Goal: Communication & Community: Answer question/provide support

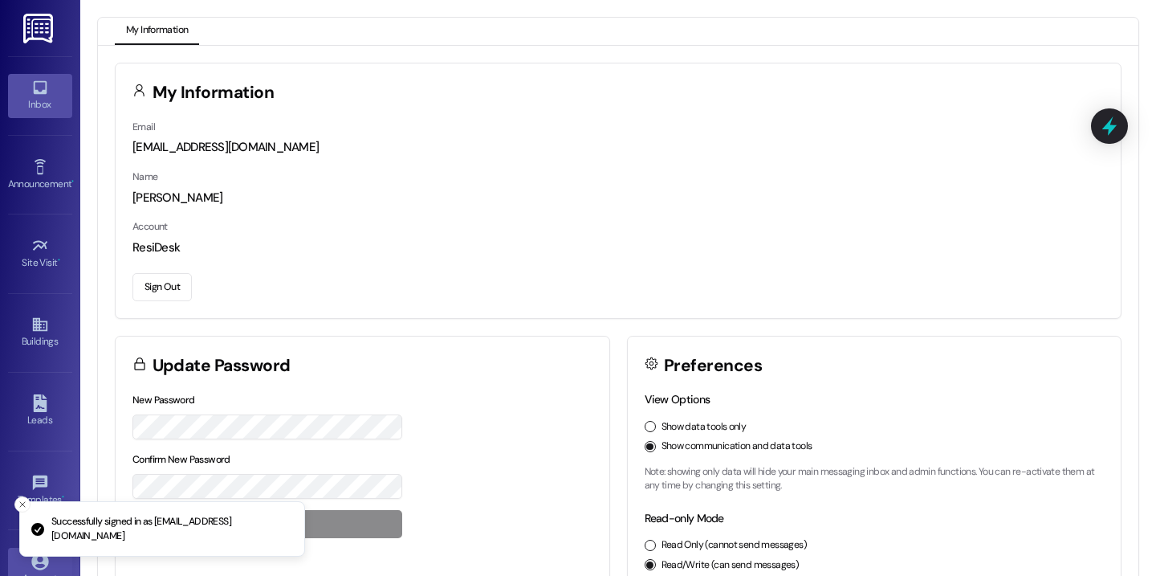
click at [36, 79] on icon at bounding box center [40, 88] width 18 height 18
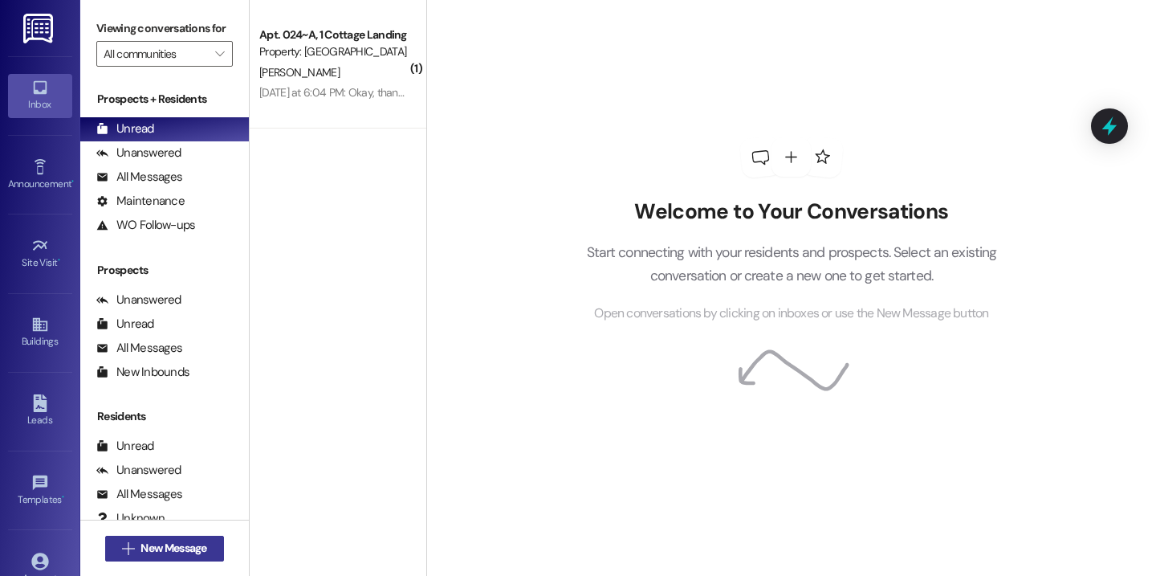
click at [159, 552] on span "New Message" at bounding box center [174, 548] width 66 height 17
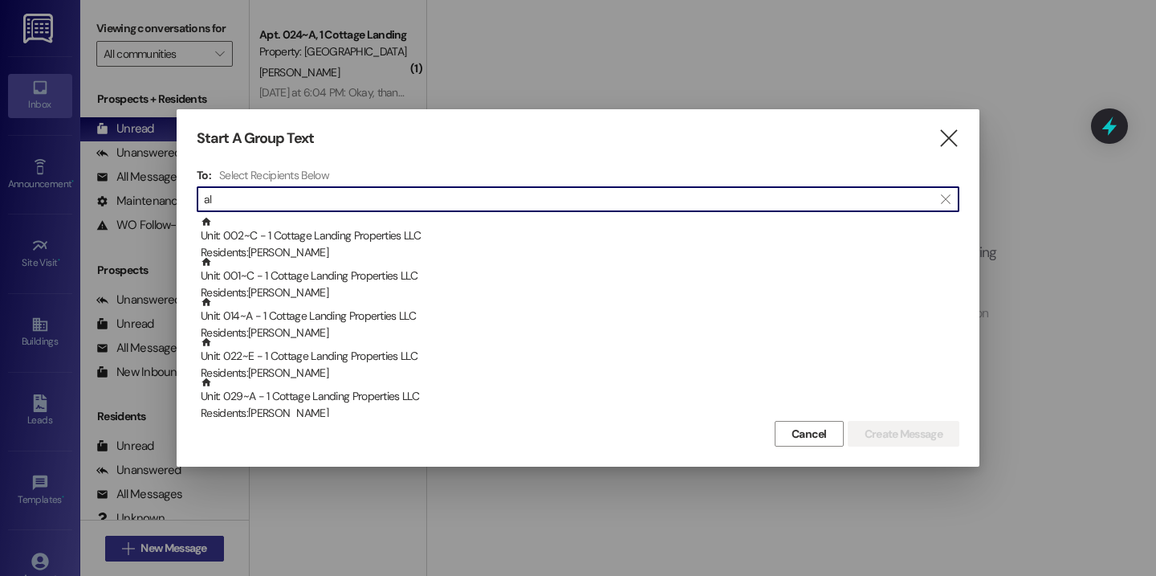
type input "a"
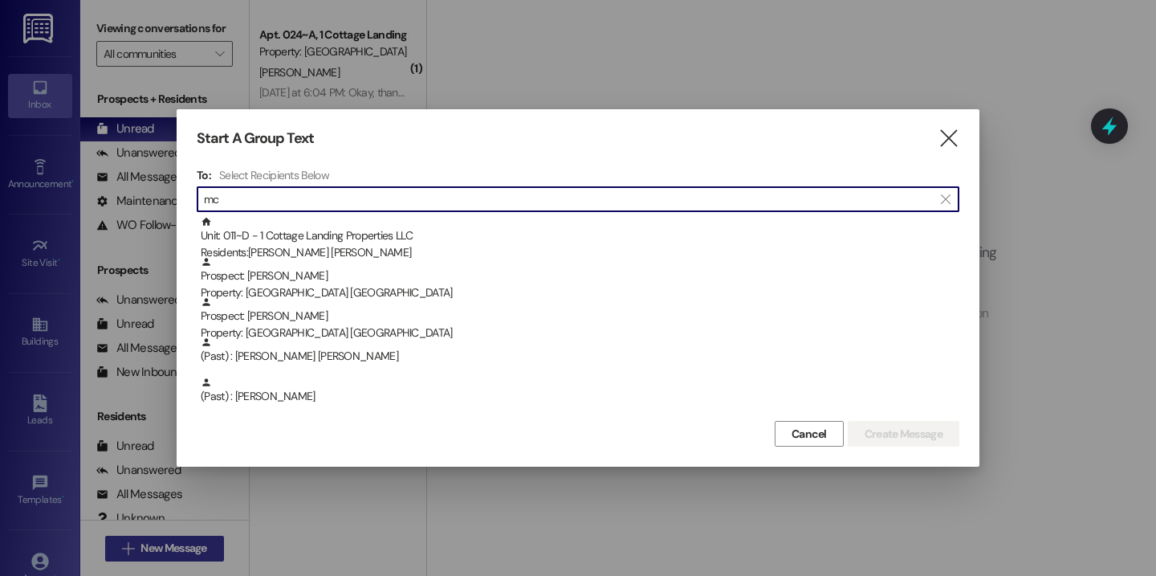
type input "m"
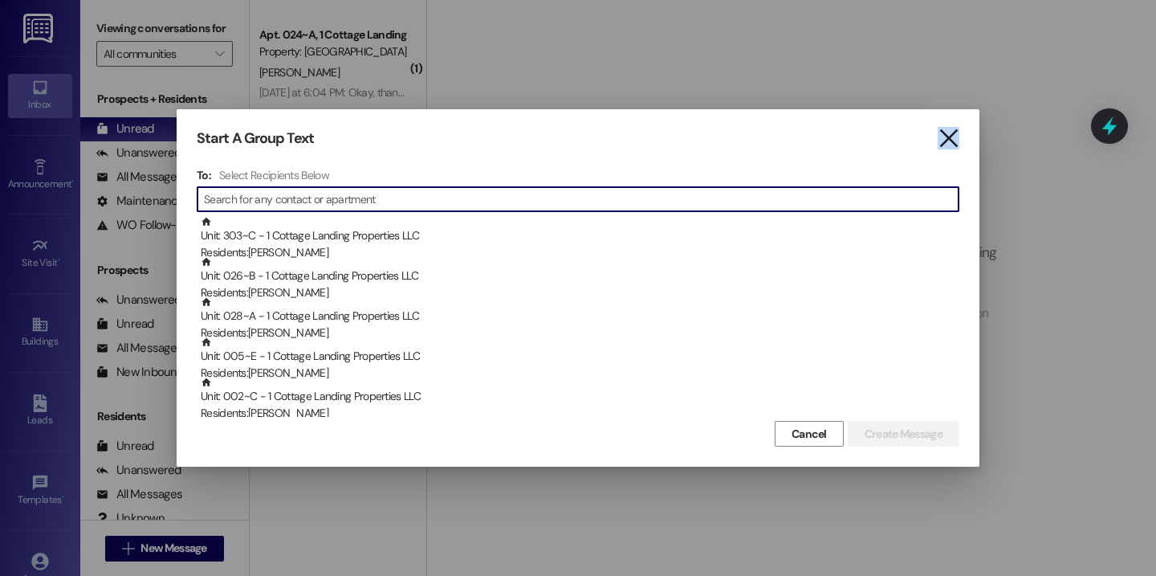
click at [948, 130] on icon "" at bounding box center [949, 138] width 22 height 17
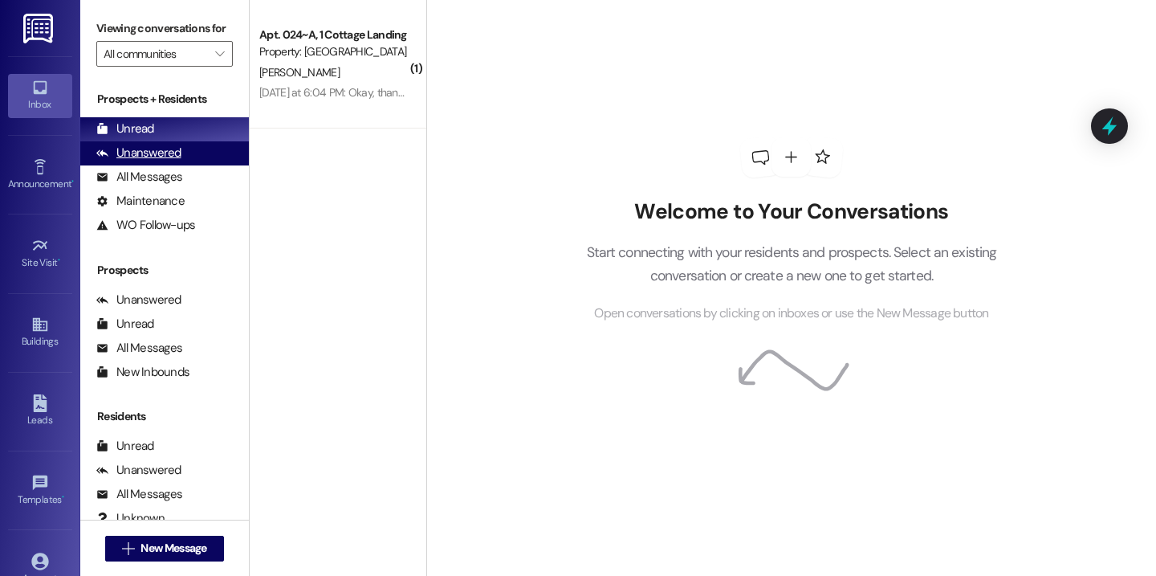
click at [191, 162] on div "Unanswered (0)" at bounding box center [164, 153] width 169 height 24
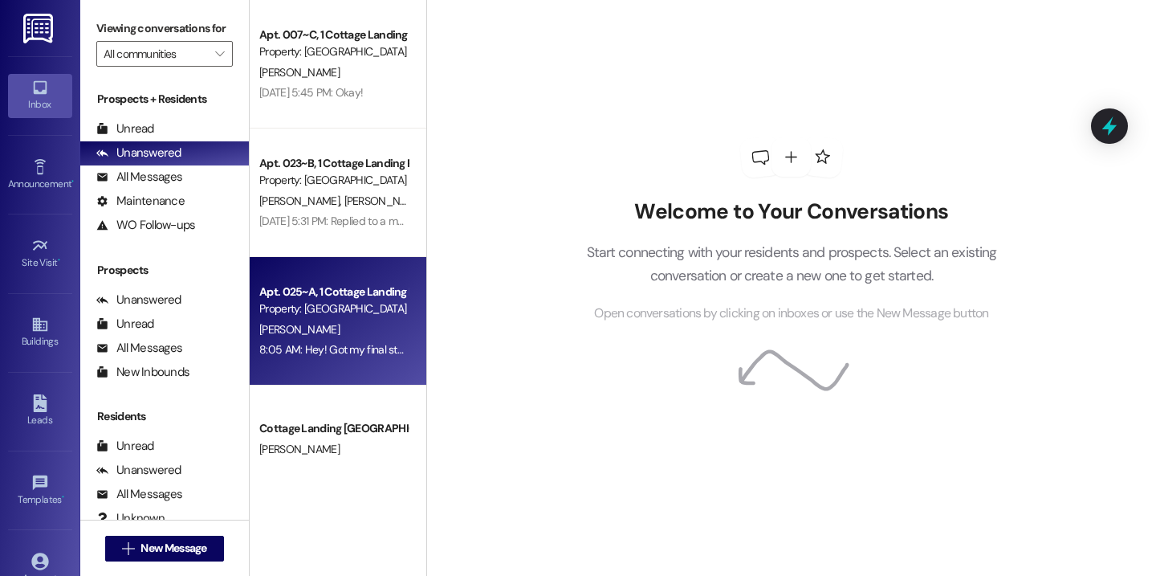
click at [315, 315] on div "Property: Cottage Landing Lafayette" at bounding box center [333, 308] width 149 height 17
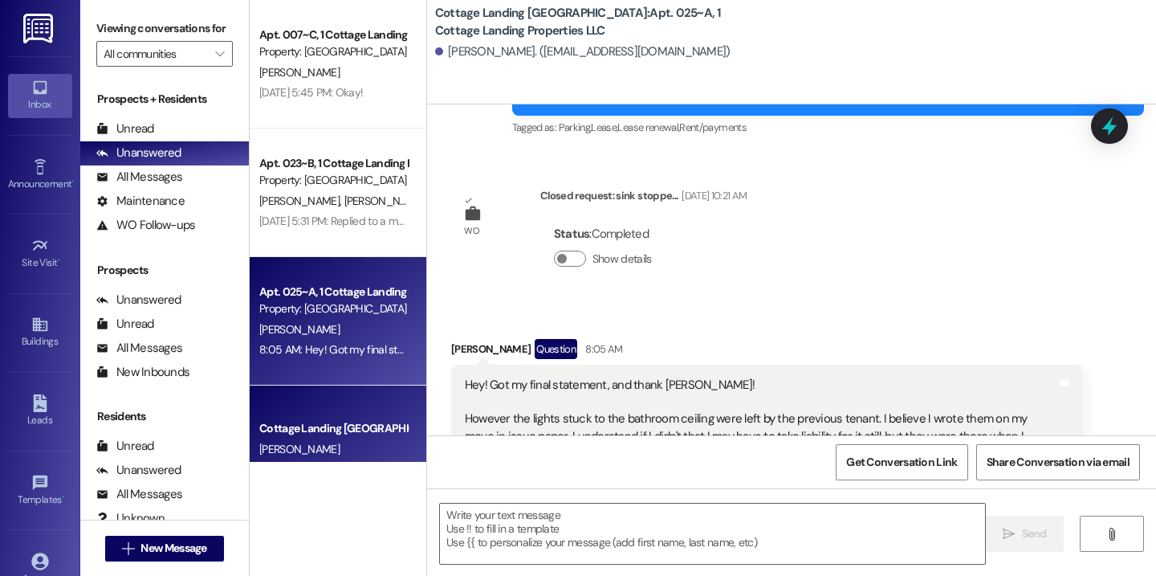
scroll to position [27409, 0]
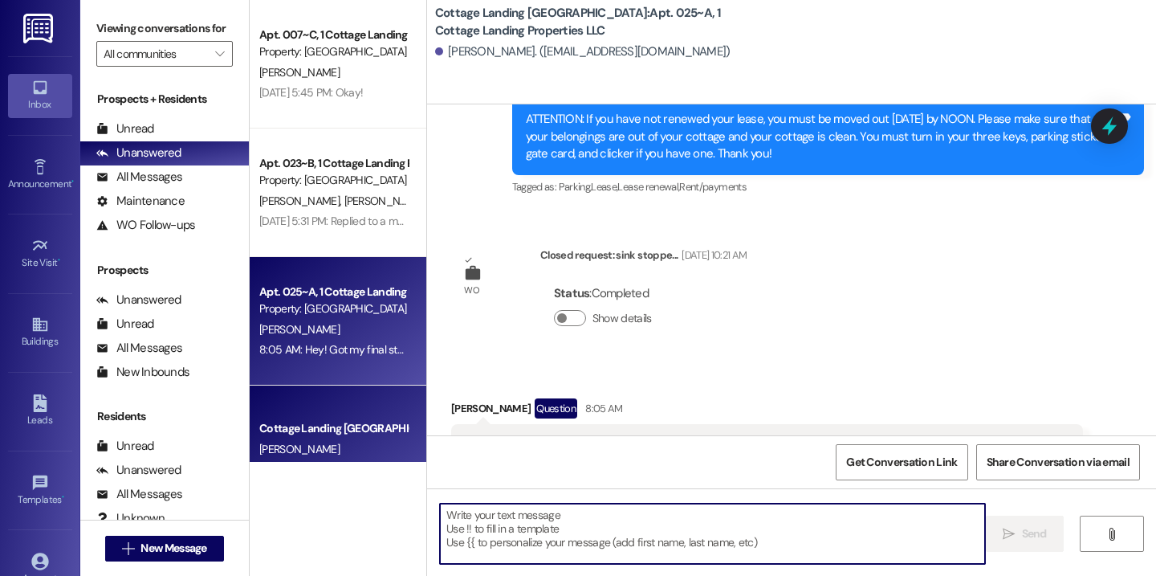
click at [499, 539] on textarea at bounding box center [712, 534] width 545 height 60
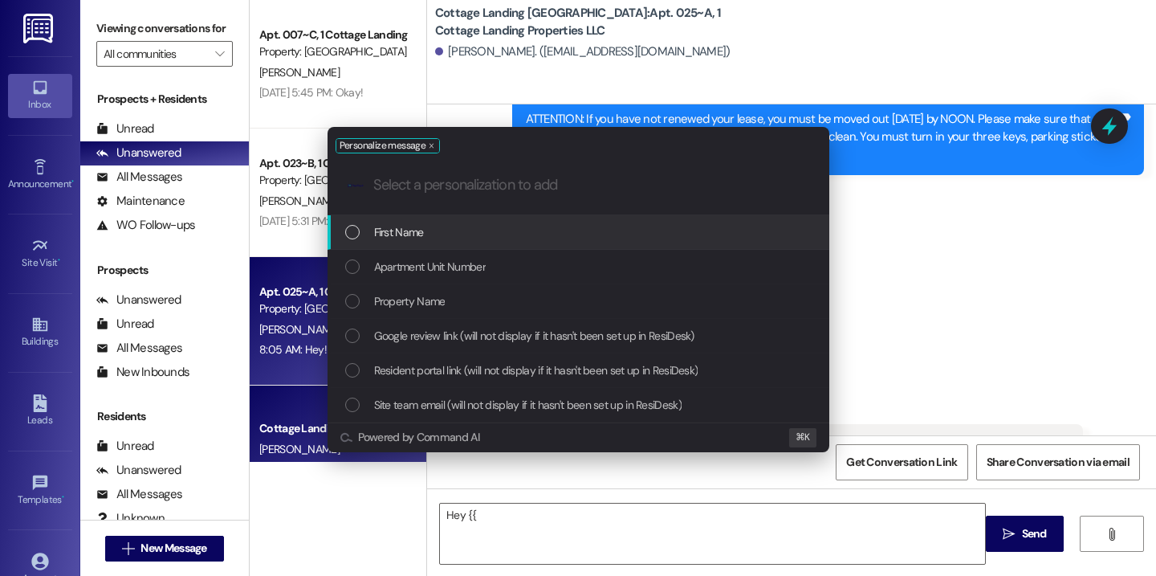
click at [552, 227] on div "First Name" at bounding box center [580, 232] width 470 height 18
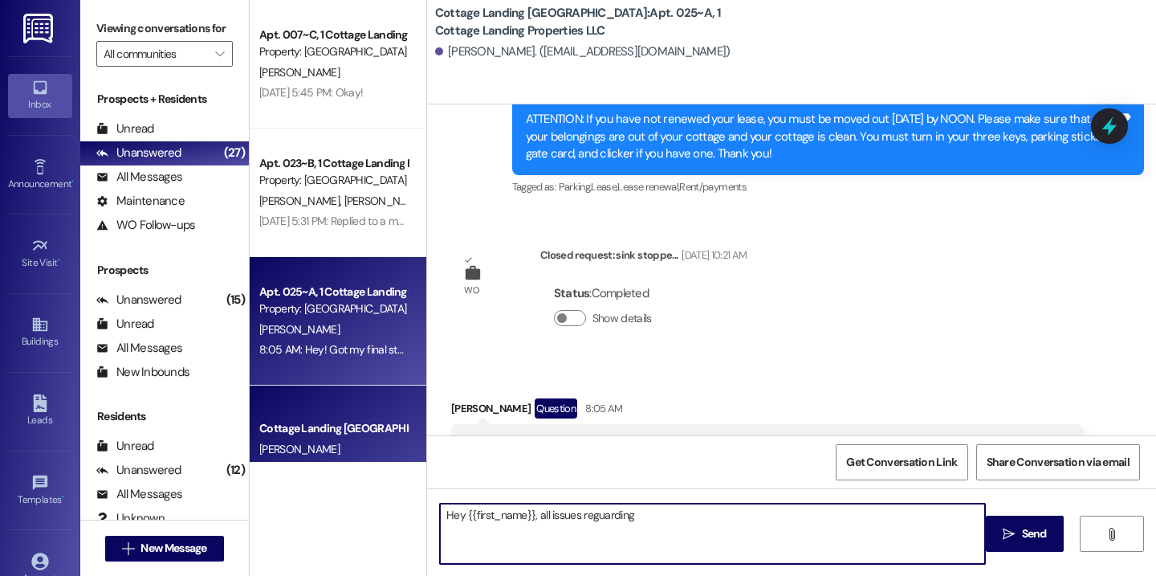
click at [598, 514] on textarea "Hey {{first_name}}, all issues reguarding" at bounding box center [712, 534] width 545 height 60
click at [650, 520] on textarea "Hey {{first_name}}, all issues regarding" at bounding box center [712, 534] width 545 height 60
click at [812, 517] on textarea "Hey {{first_name}}, all issues regarding move-out charges must be emailed to Bi…" at bounding box center [712, 534] width 545 height 60
click at [884, 526] on textarea "Hey {{first_name}}, all issues regarding move-out charges must be emailed to Bi…" at bounding box center [712, 534] width 545 height 60
click at [806, 516] on textarea "Hey {{first_name}}, all issues regarding move-out charges must be emailed to Bi…" at bounding box center [712, 534] width 545 height 60
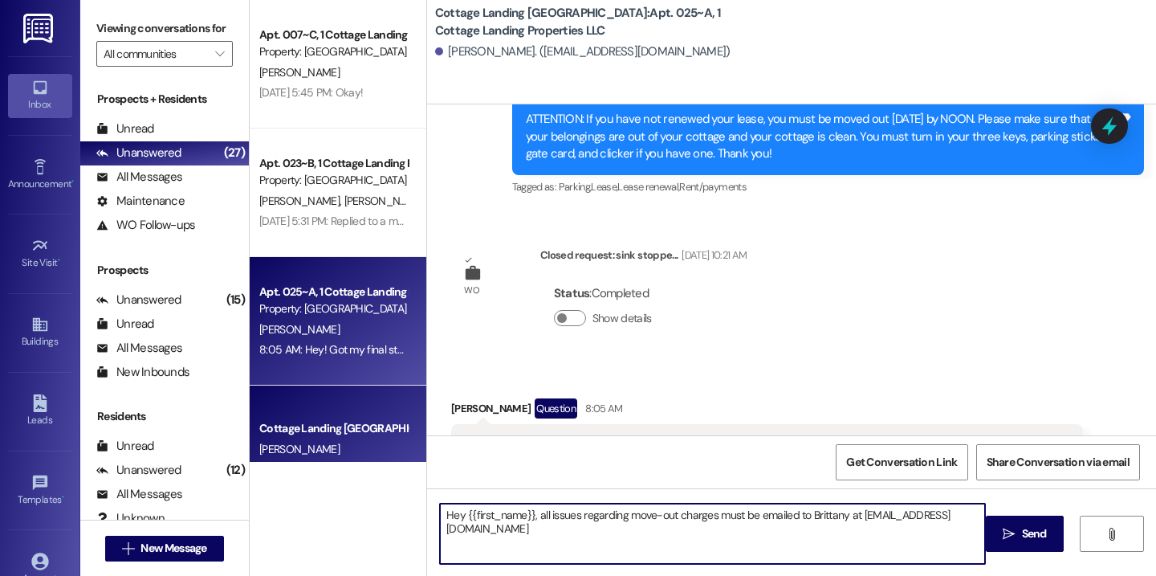
click at [895, 515] on textarea "Hey {{first_name}}, all issues regarding move-out charges must be emailed to Br…" at bounding box center [712, 534] width 545 height 60
click at [707, 528] on textarea "Hey {{first_name}}, all issues regarding move-out charges must be emailed to Br…" at bounding box center [712, 534] width 545 height 60
type textarea "Hey {{first_name}}, all issues regarding move-out charges must be emailed to Br…"
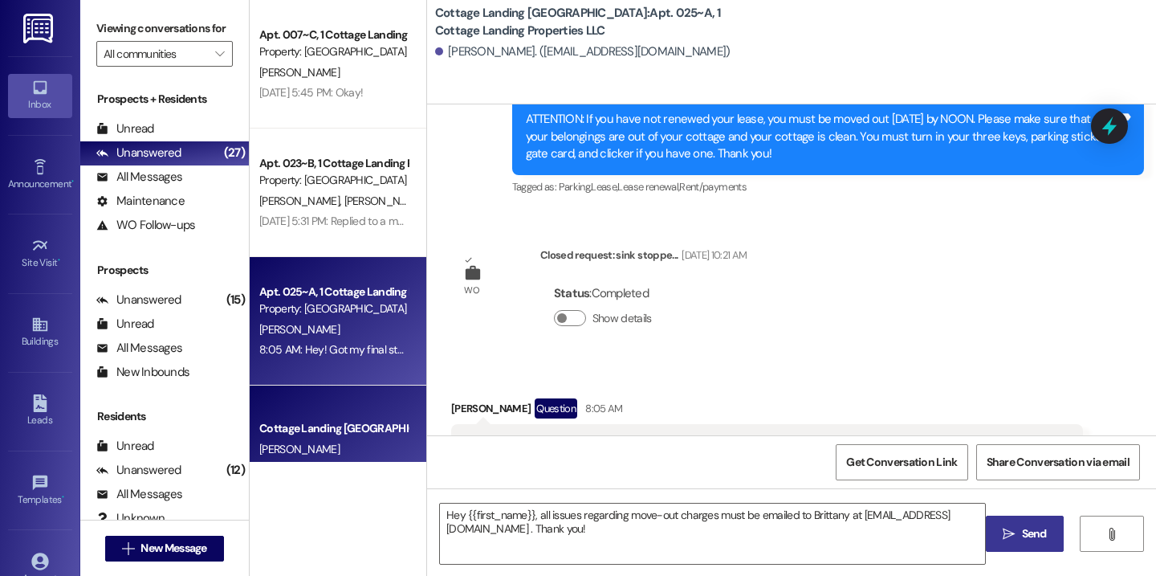
click at [1000, 539] on span " Send" at bounding box center [1025, 533] width 51 height 17
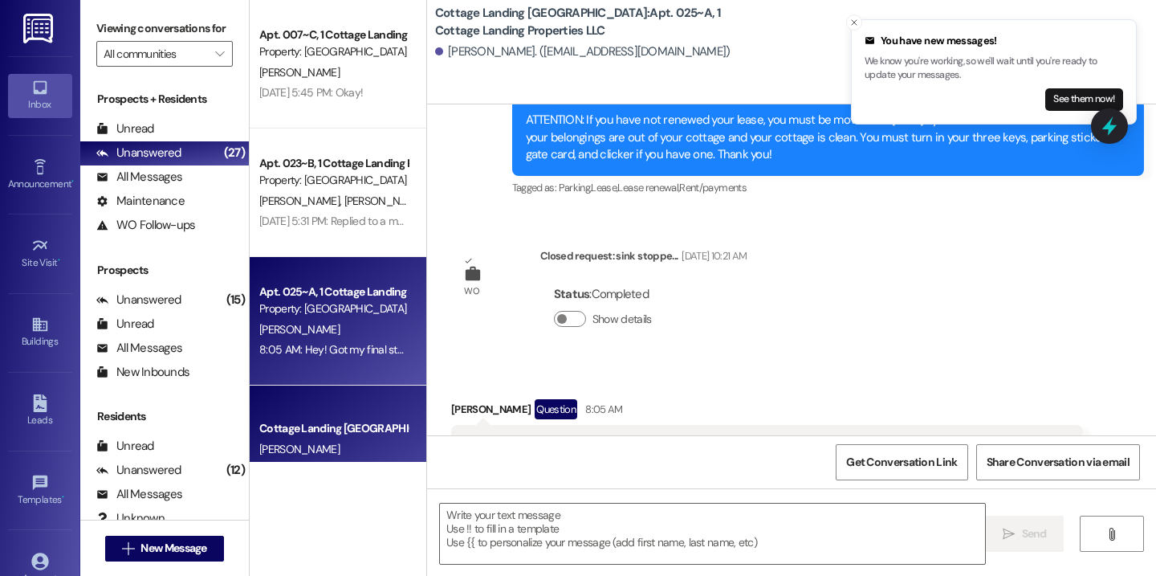
scroll to position [27538, 0]
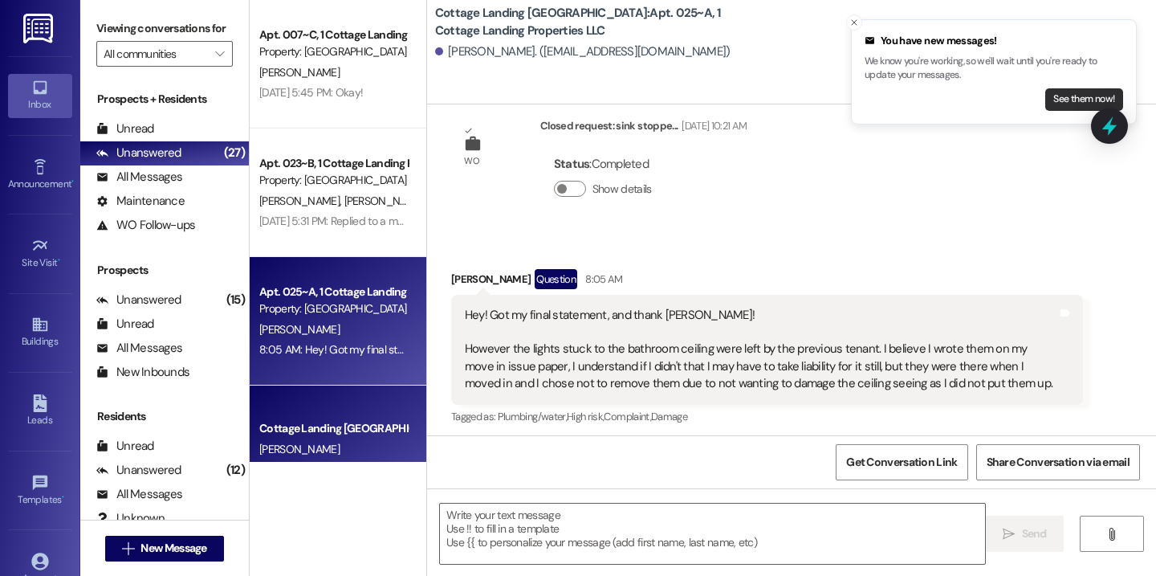
click at [1081, 97] on button "See them now!" at bounding box center [1085, 99] width 78 height 22
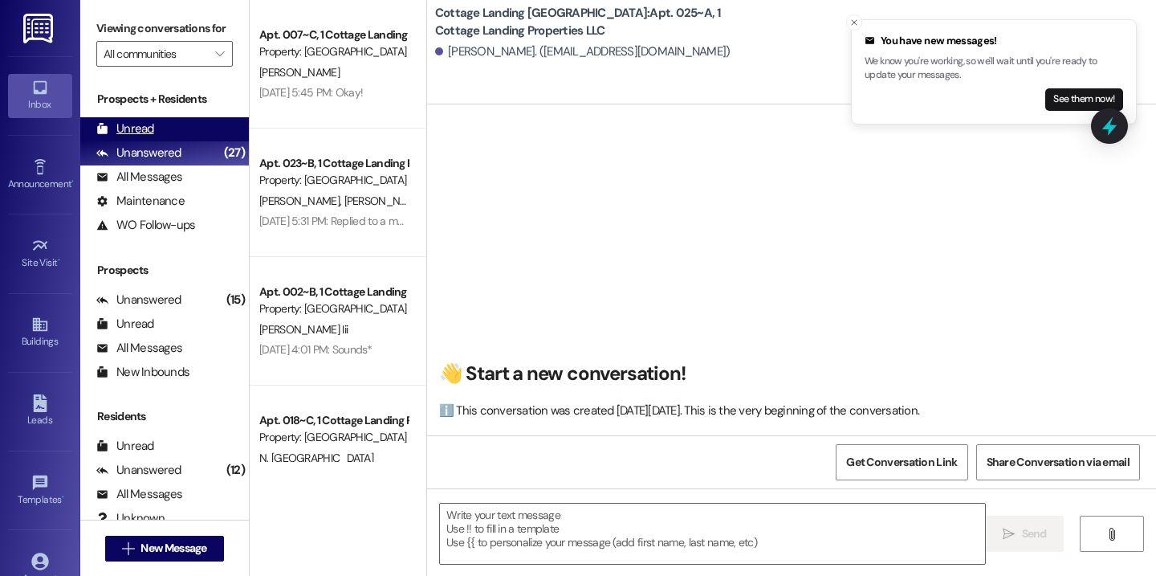
click at [165, 141] on div "Unread (0)" at bounding box center [164, 129] width 169 height 24
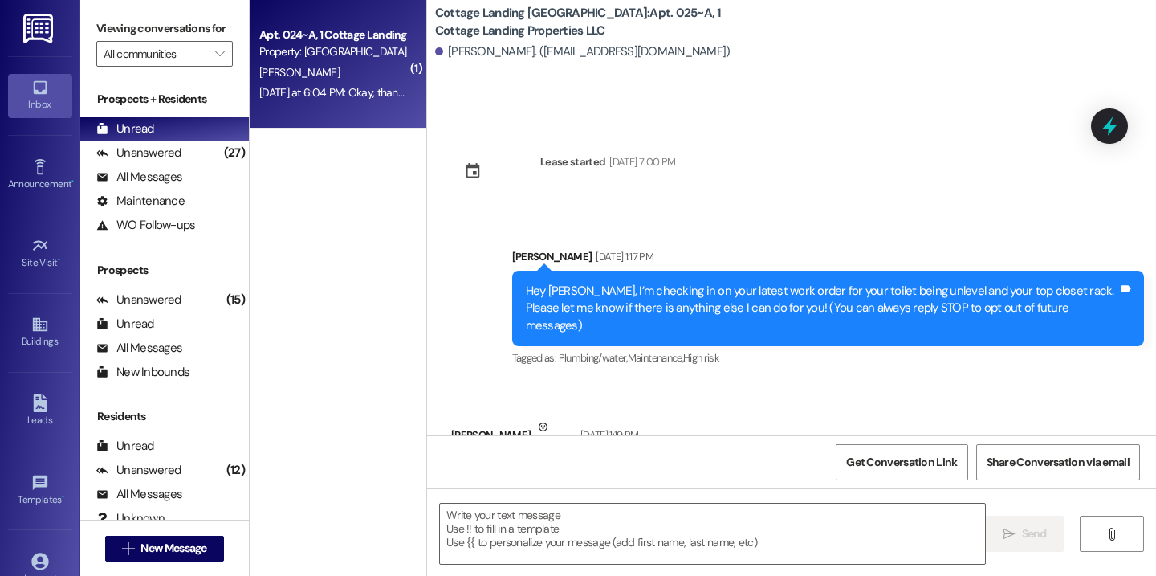
scroll to position [27408, 0]
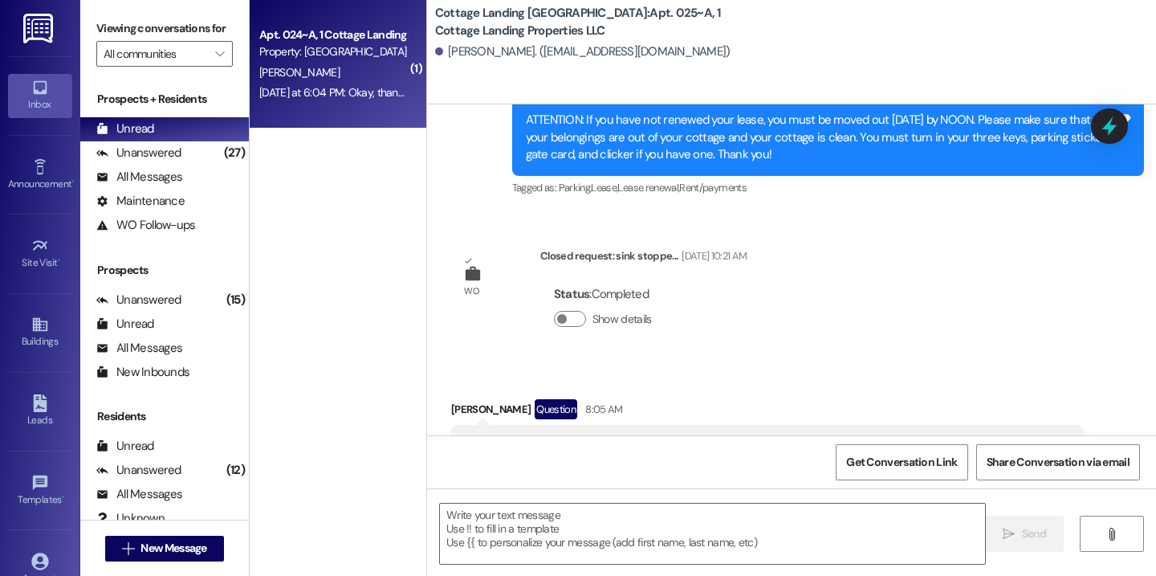
click at [275, 47] on div "Property: Cottage Landing Lafayette" at bounding box center [333, 51] width 149 height 17
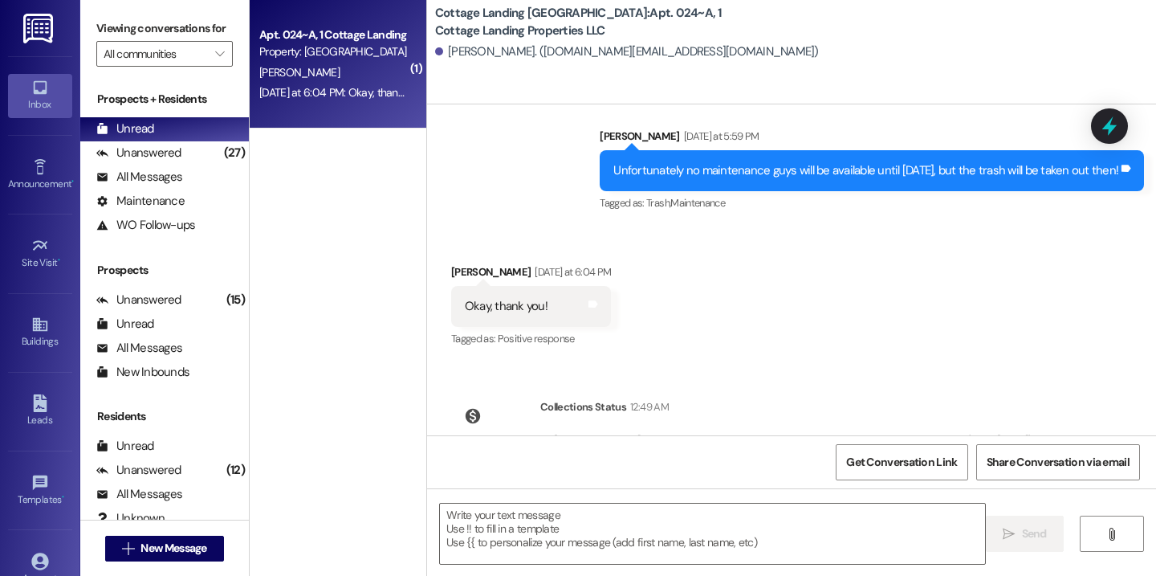
scroll to position [964, 0]
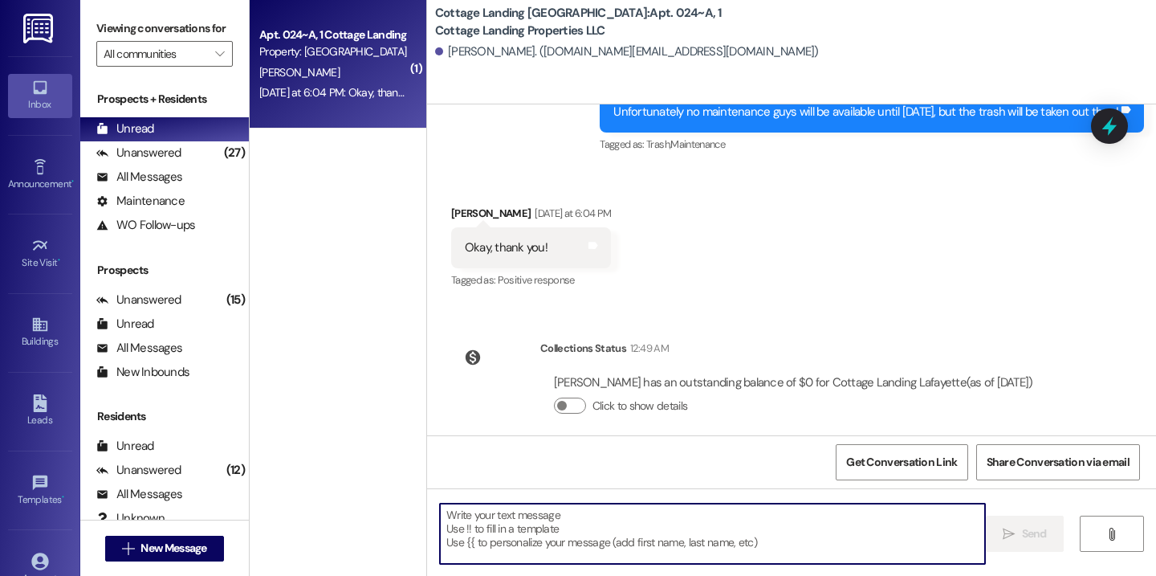
click at [565, 534] on textarea at bounding box center [712, 534] width 545 height 60
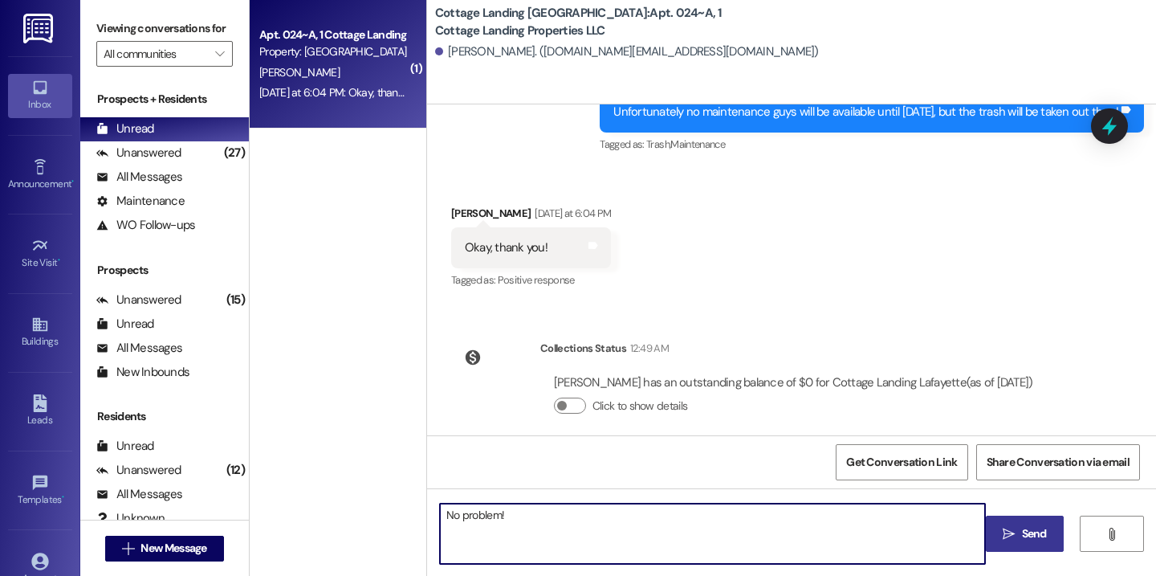
type textarea "No problem!"
click at [1029, 547] on button " Send" at bounding box center [1025, 534] width 78 height 36
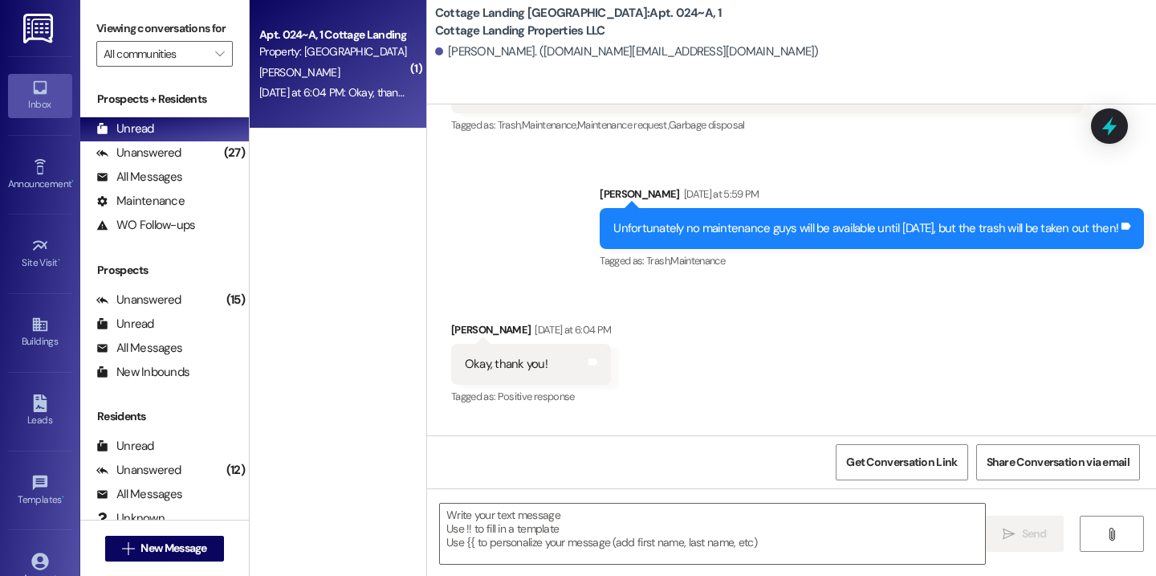
scroll to position [1075, 0]
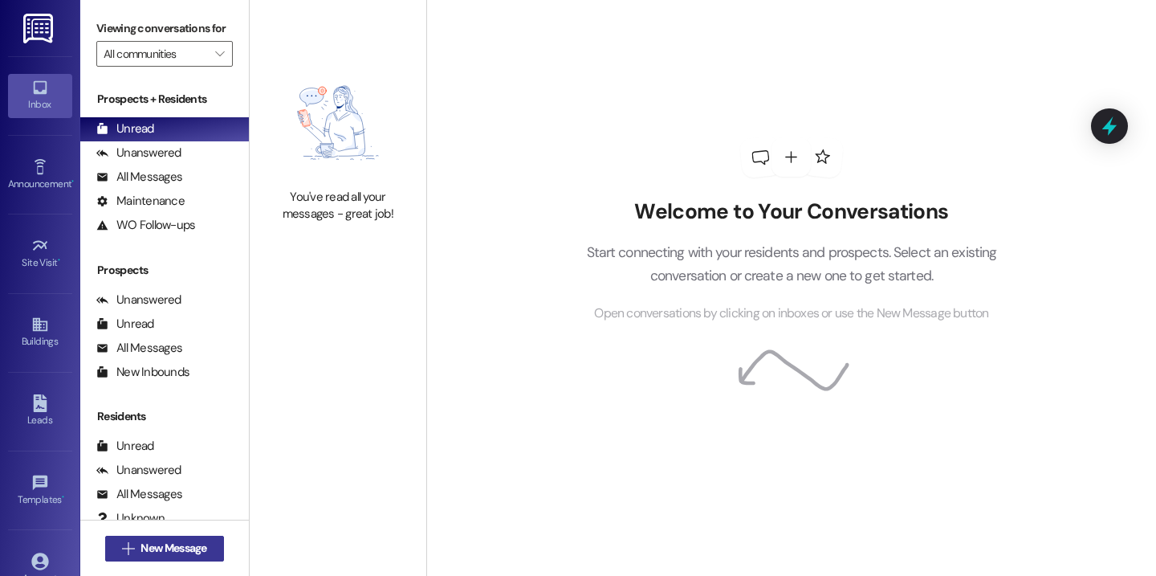
click at [211, 540] on button " New Message" at bounding box center [164, 549] width 119 height 26
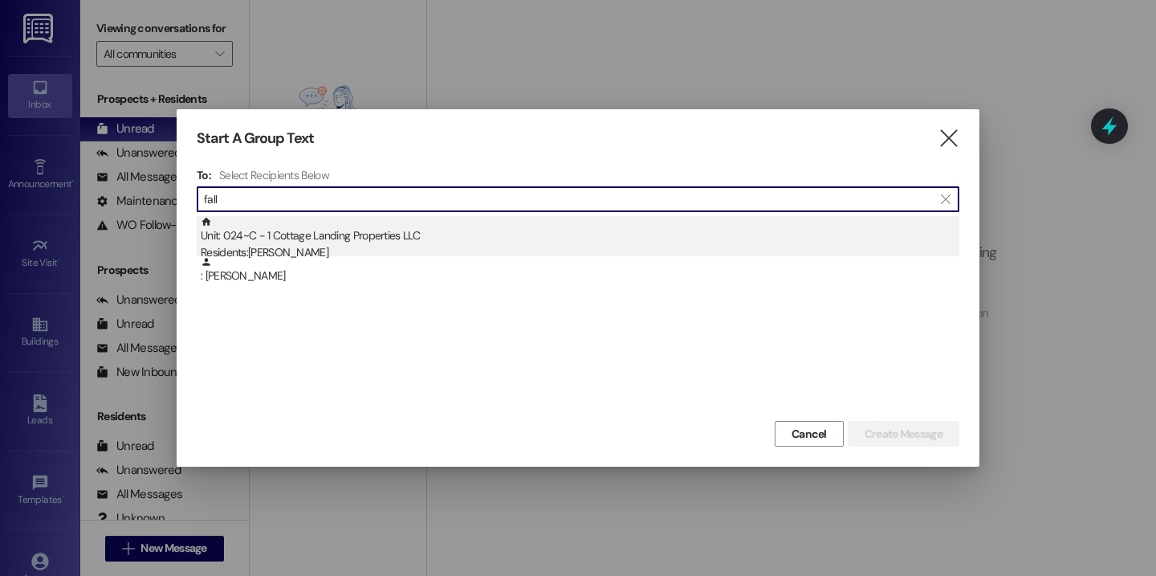
type input "fall"
click at [423, 235] on div "Unit: 024~C - 1 Cottage Landing Properties LLC Residents: Elise Fall" at bounding box center [580, 239] width 759 height 46
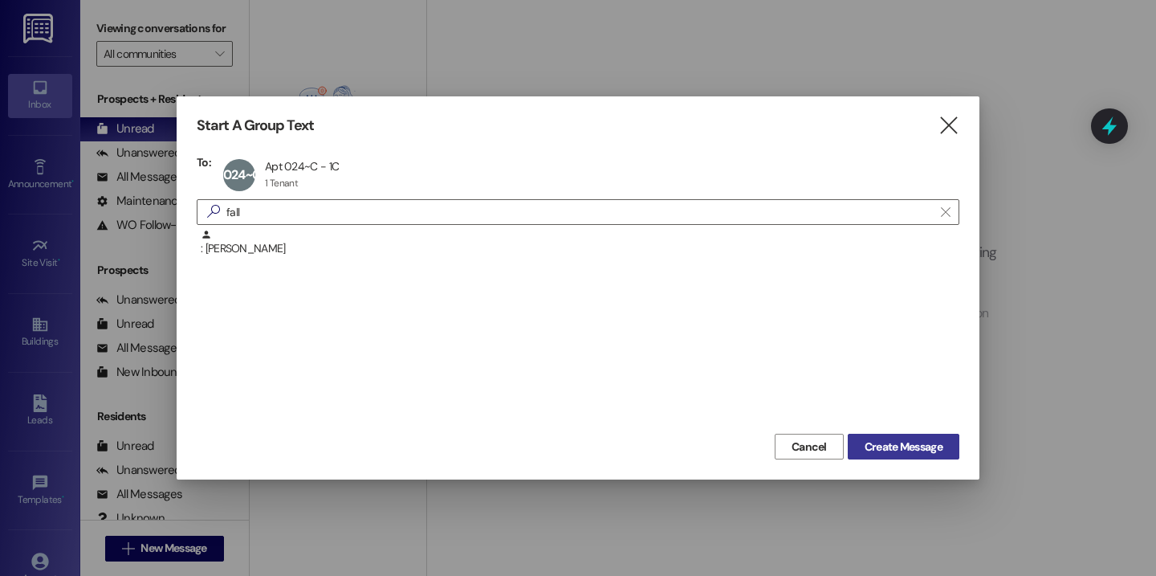
click at [891, 451] on span "Create Message" at bounding box center [904, 446] width 78 height 17
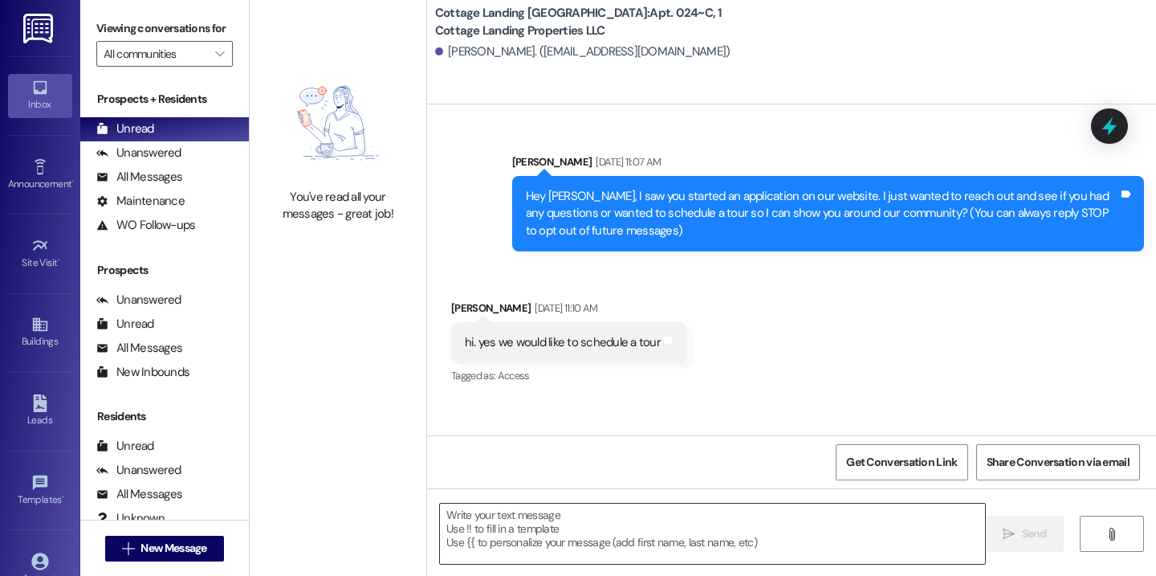
click at [463, 536] on textarea at bounding box center [712, 534] width 545 height 60
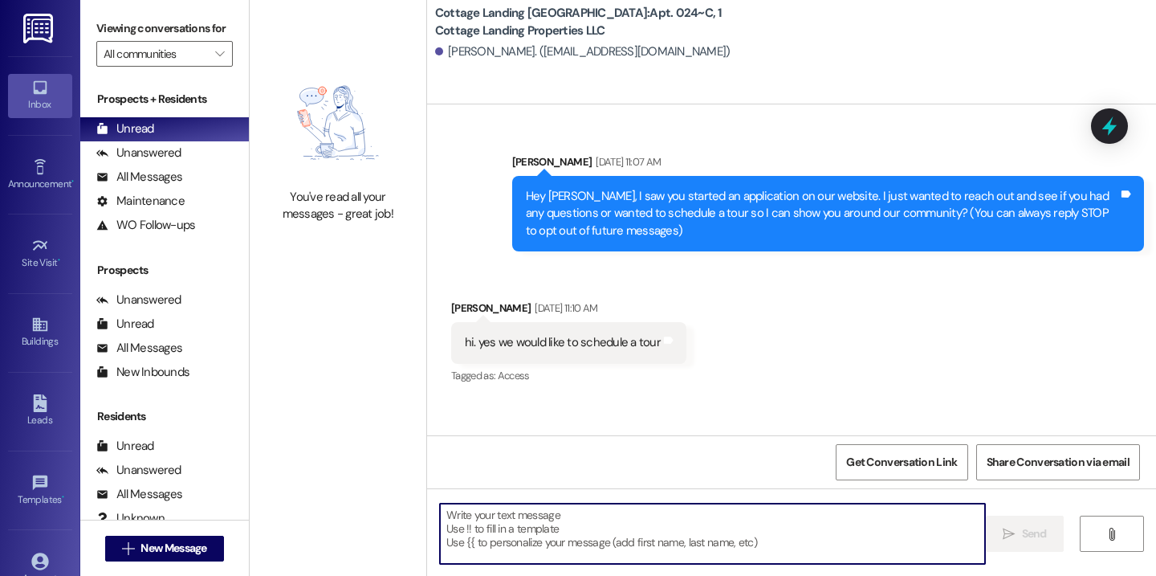
scroll to position [33244, 0]
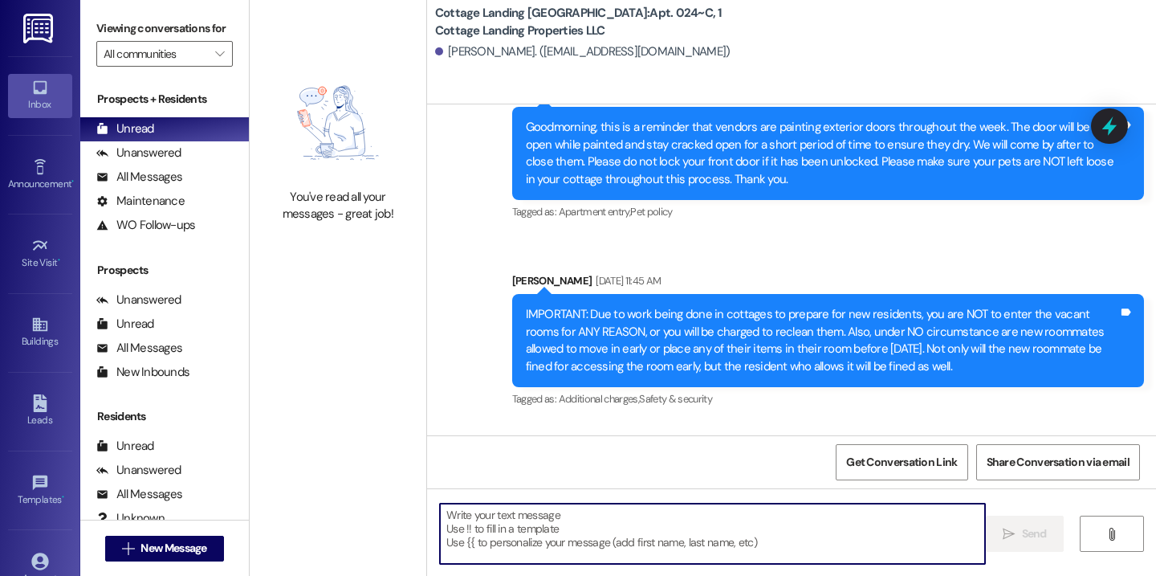
click at [496, 522] on textarea at bounding box center [712, 534] width 545 height 60
paste textarea "Hey {{first_name}}, we have a package for you in the office!"
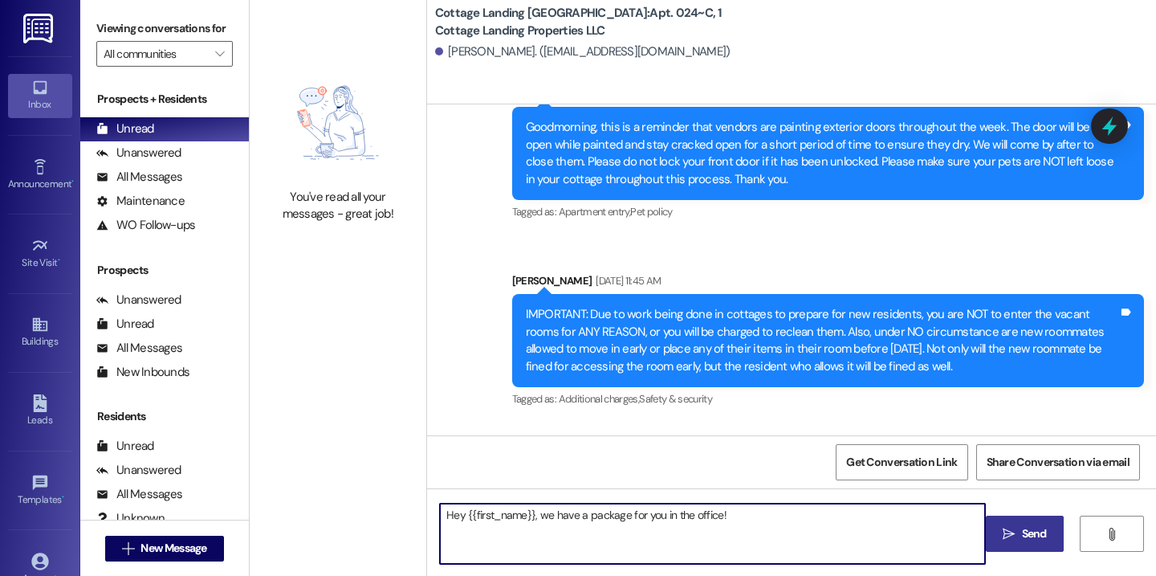
type textarea "Hey {{first_name}}, we have a package for you in the office!"
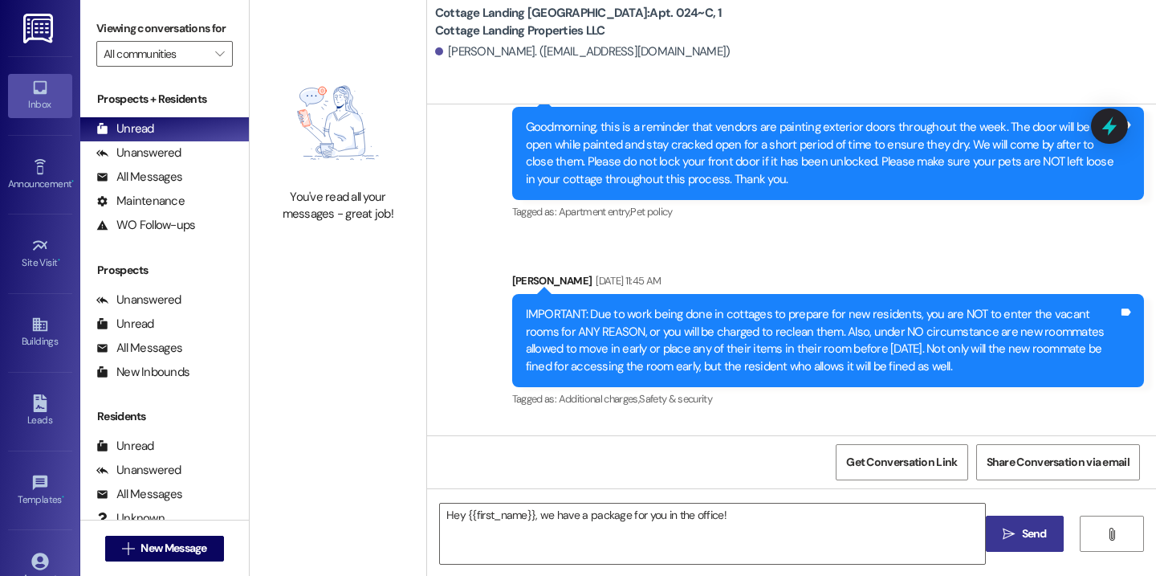
click at [1028, 530] on span "Send" at bounding box center [1034, 533] width 25 height 17
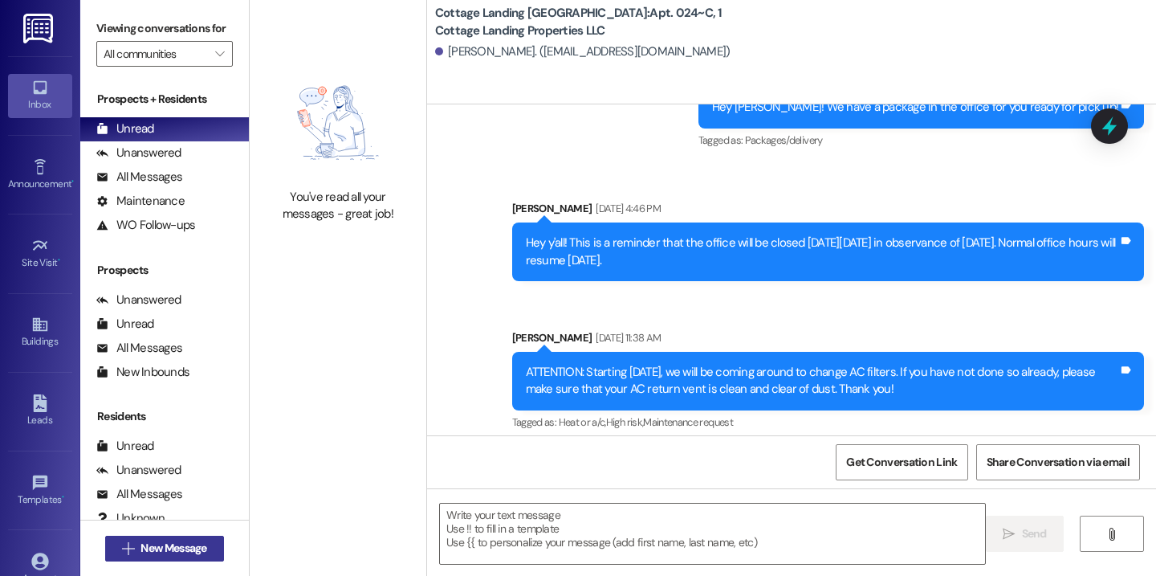
click at [200, 547] on span "New Message" at bounding box center [174, 548] width 66 height 17
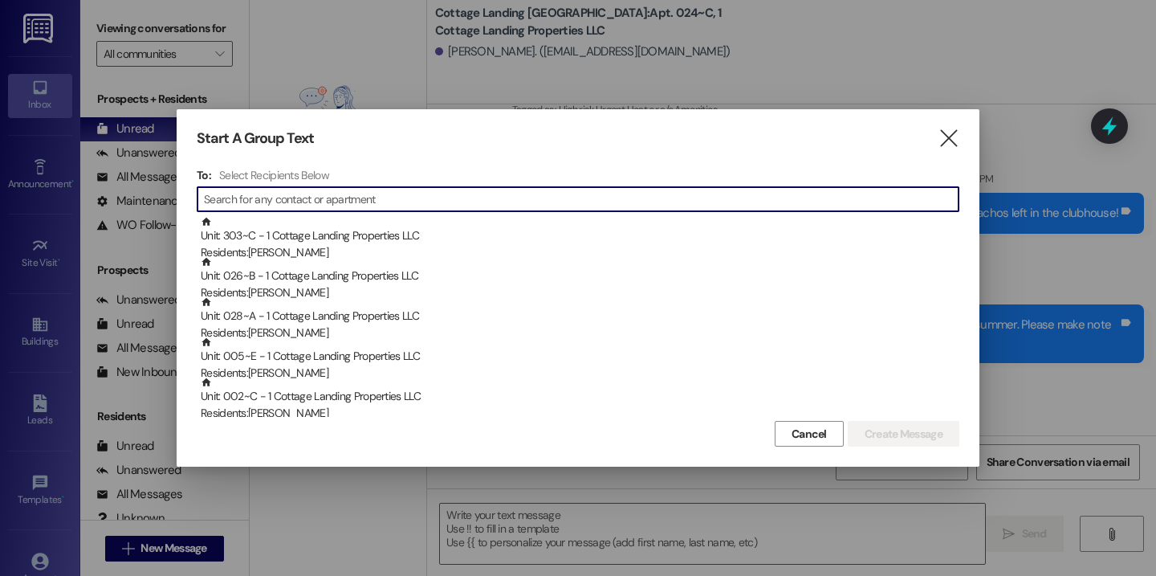
scroll to position [27904, 0]
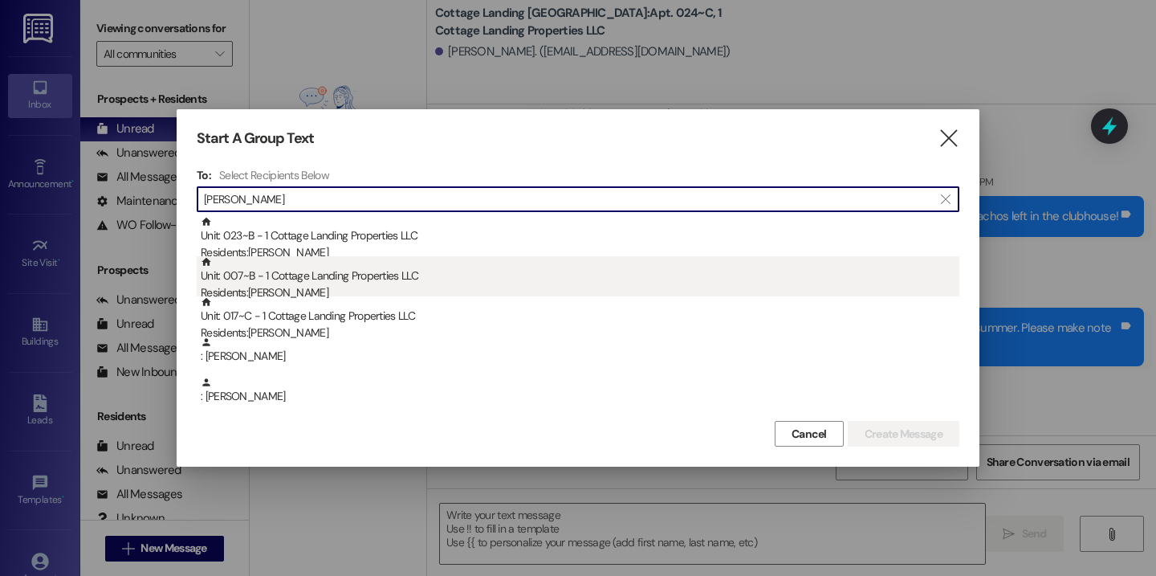
type input "blan"
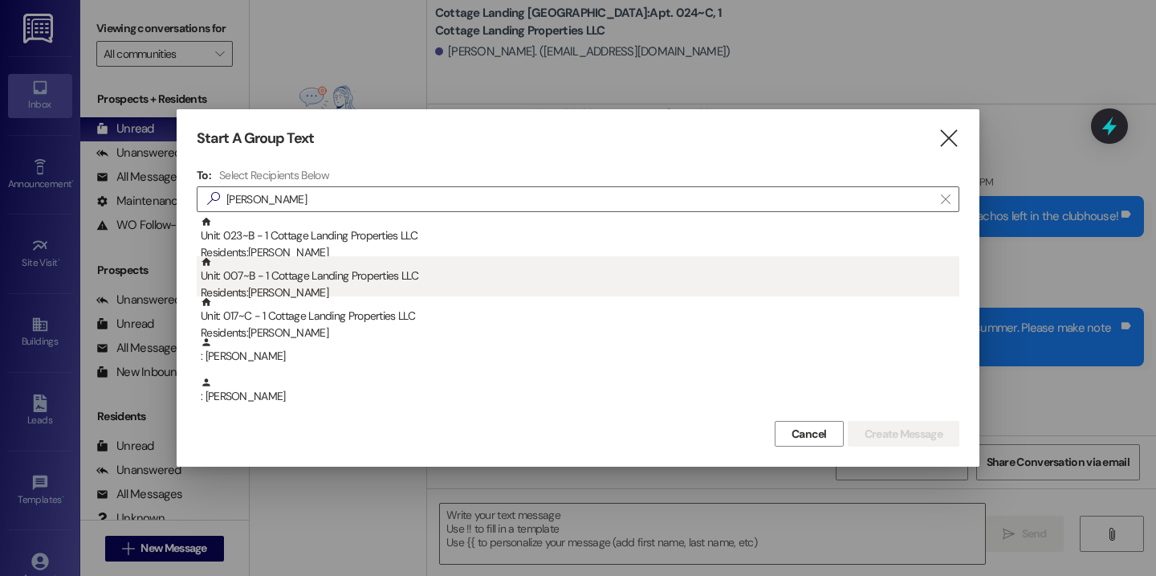
click at [434, 288] on div "Residents: Anna Blanchard" at bounding box center [580, 292] width 759 height 17
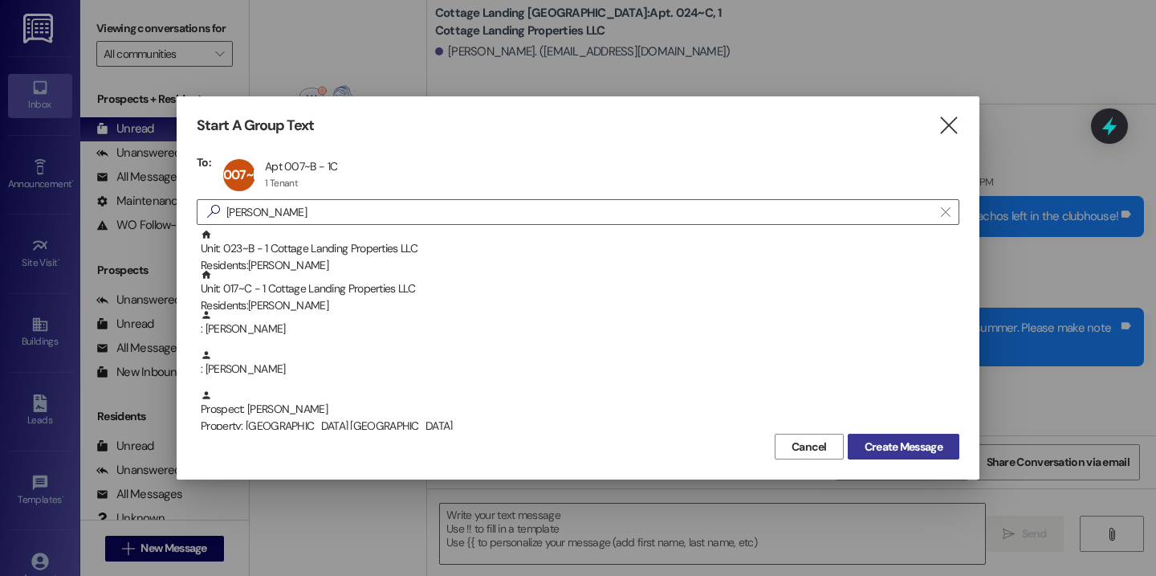
click at [916, 439] on span "Create Message" at bounding box center [904, 446] width 78 height 17
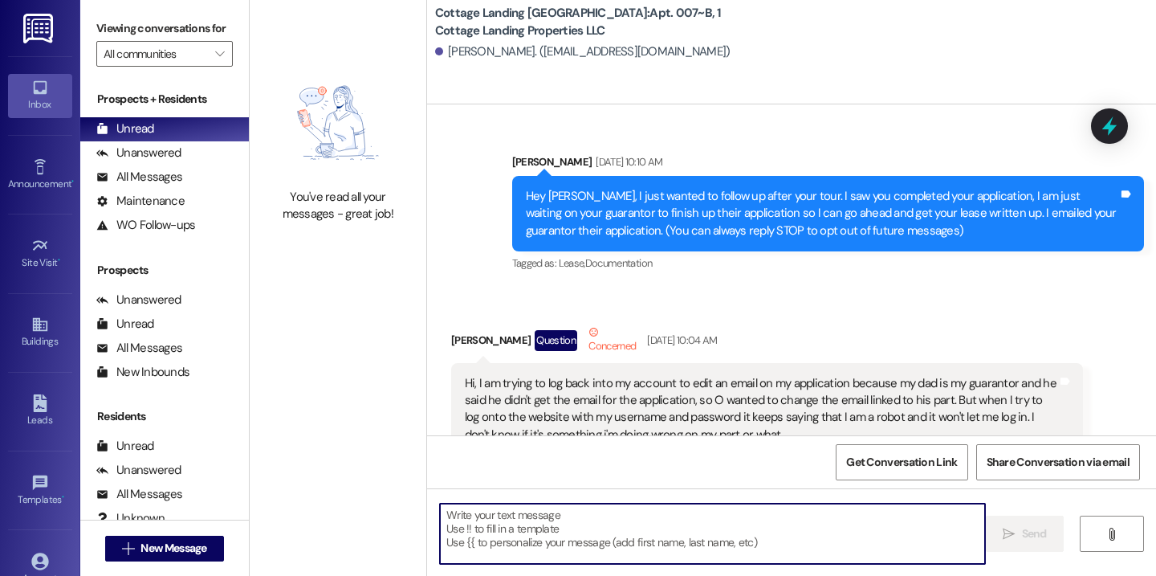
click at [525, 528] on textarea at bounding box center [712, 534] width 545 height 60
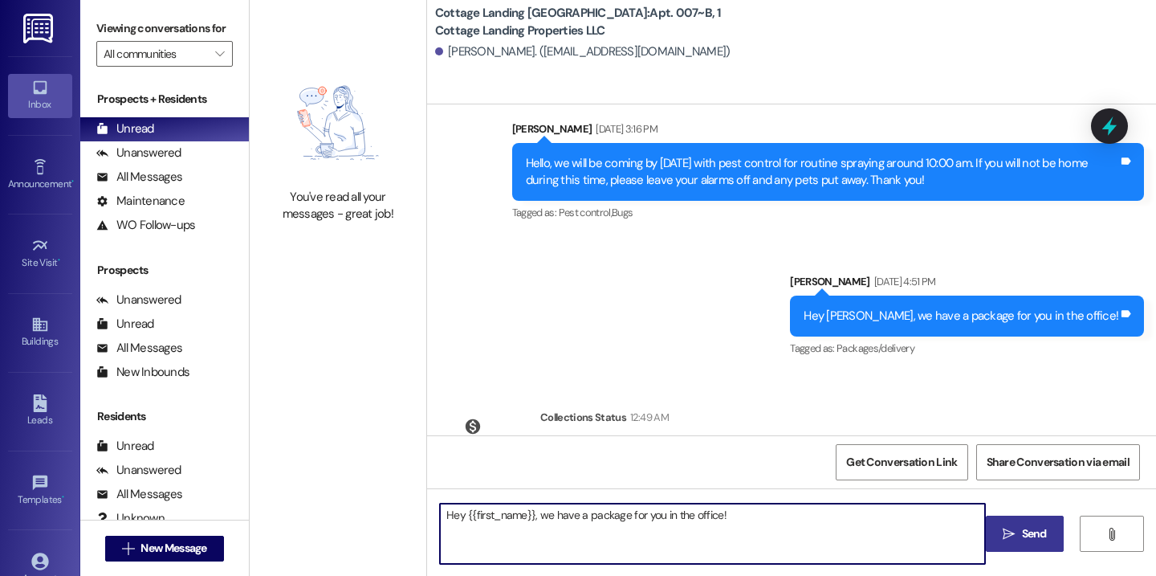
type textarea "Hey {{first_name}}, we have a package for you in the office!"
click at [1045, 537] on span "Send" at bounding box center [1034, 533] width 25 height 17
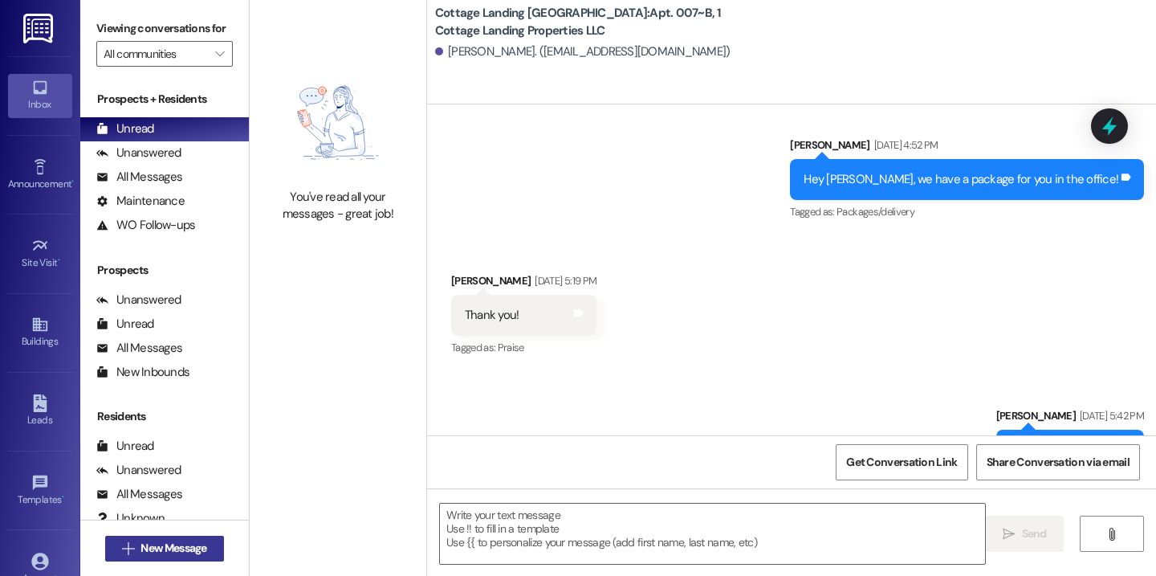
click at [200, 548] on span "New Message" at bounding box center [174, 548] width 66 height 17
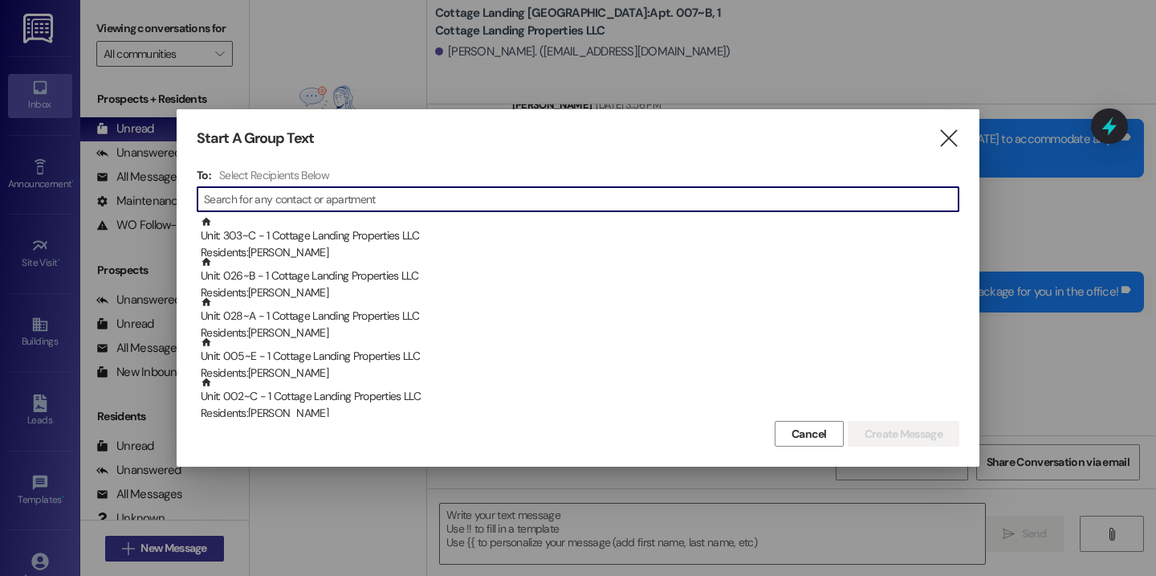
scroll to position [38116, 0]
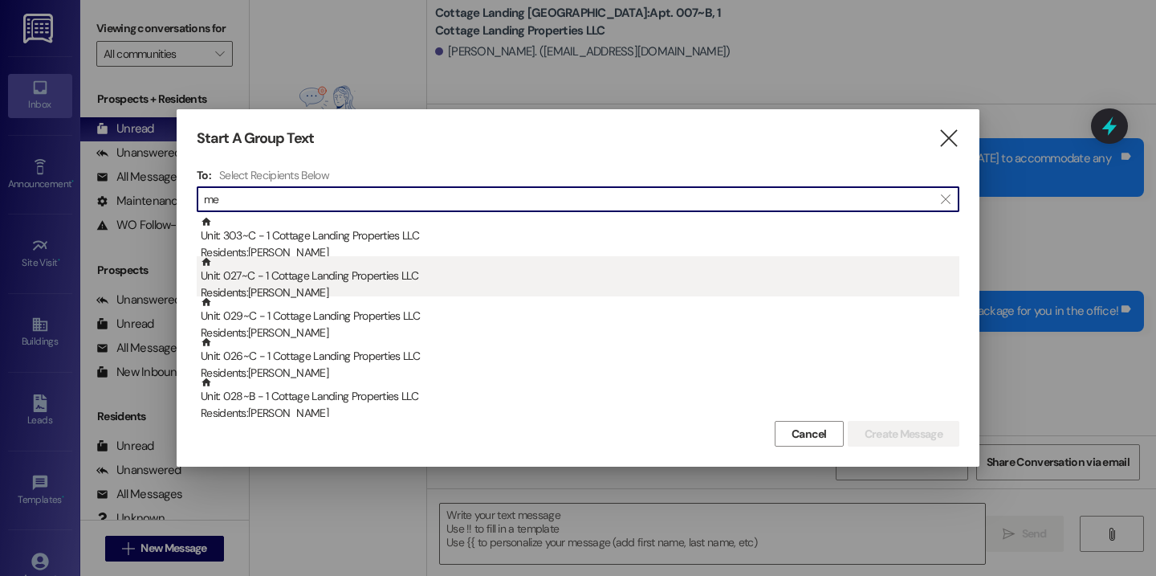
type input "me"
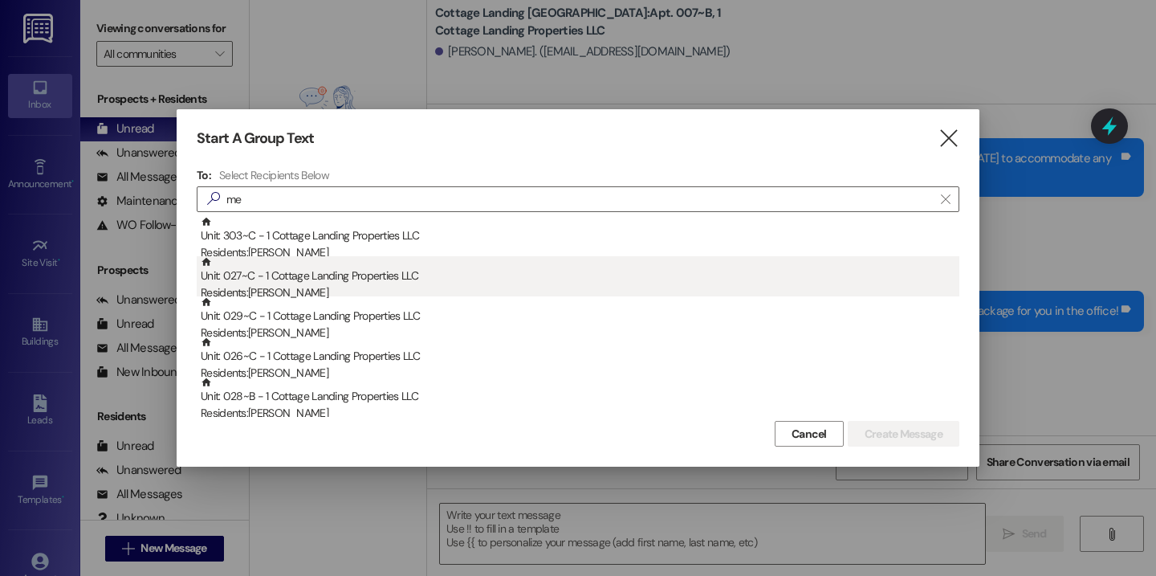
click at [365, 283] on div "Unit: 027~C - 1 Cottage Landing Properties LLC Residents: Maci Menard" at bounding box center [580, 279] width 759 height 46
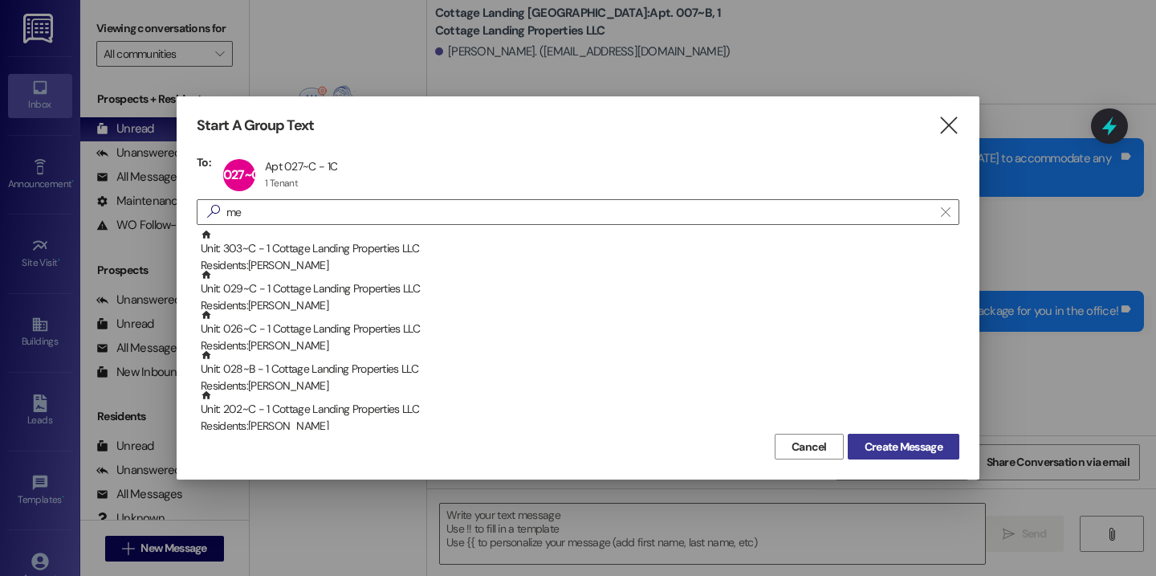
click at [914, 446] on span "Create Message" at bounding box center [904, 446] width 78 height 17
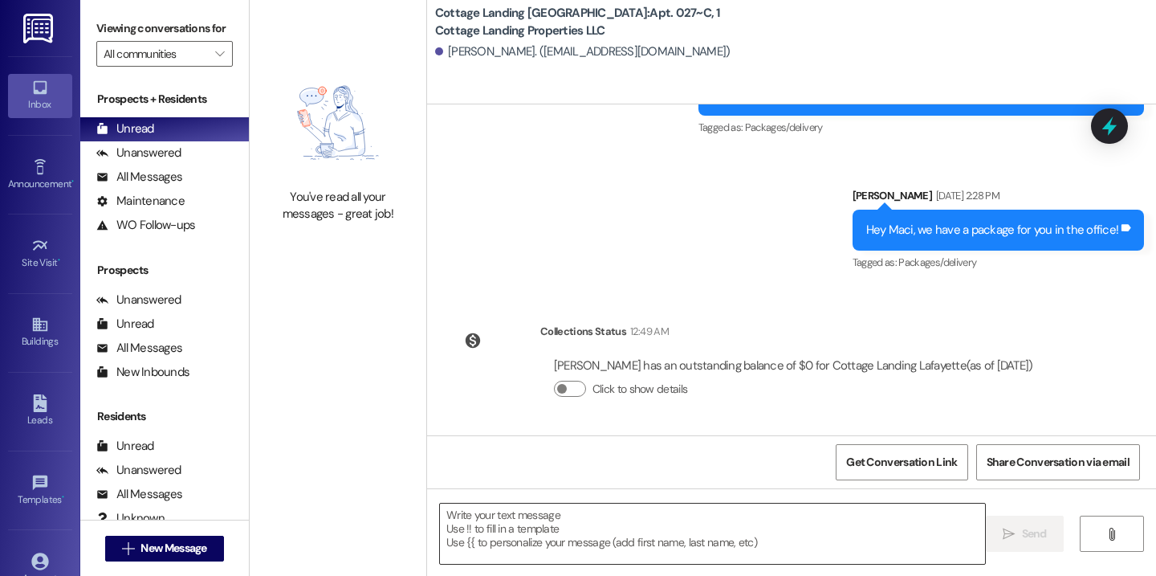
scroll to position [1380, 0]
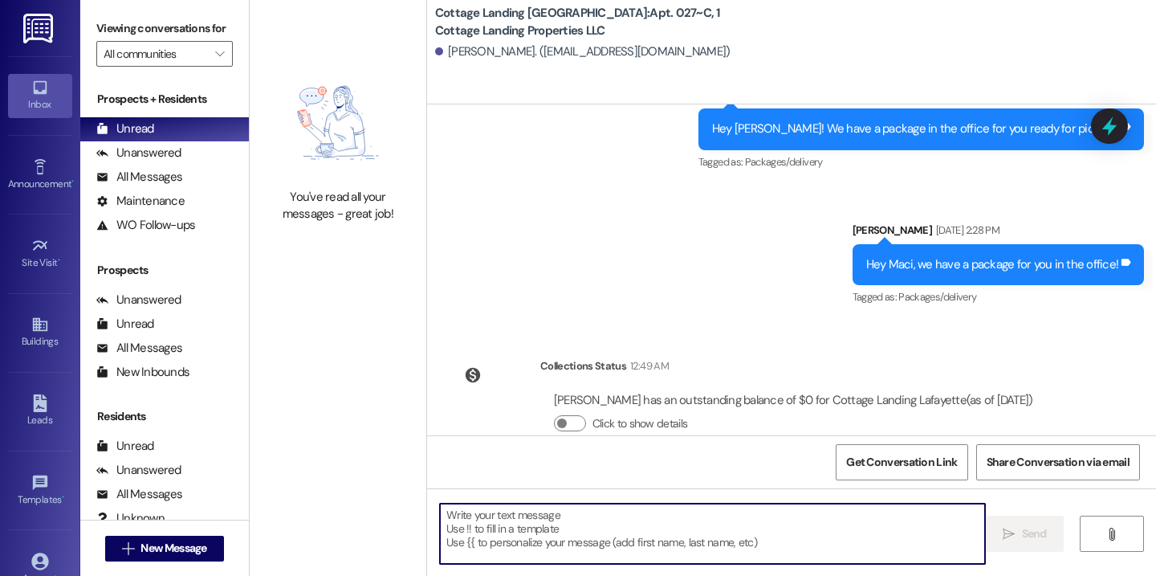
click at [479, 529] on textarea at bounding box center [712, 534] width 545 height 60
paste textarea "Hey {{first_name}}, we have a package for you in the office!"
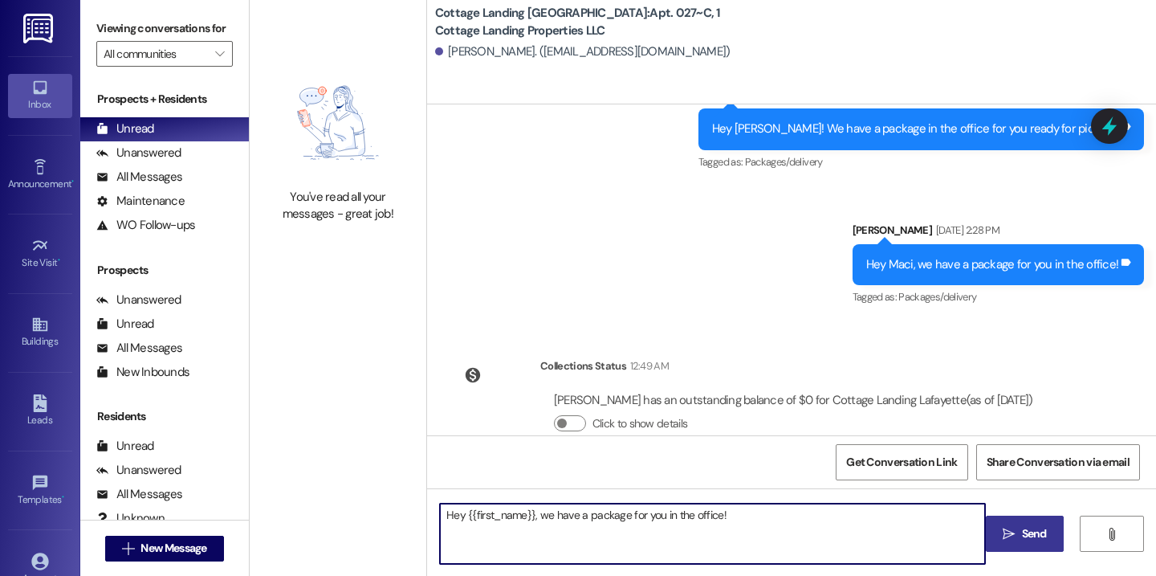
type textarea "Hey {{first_name}}, we have a package for you in the office!"
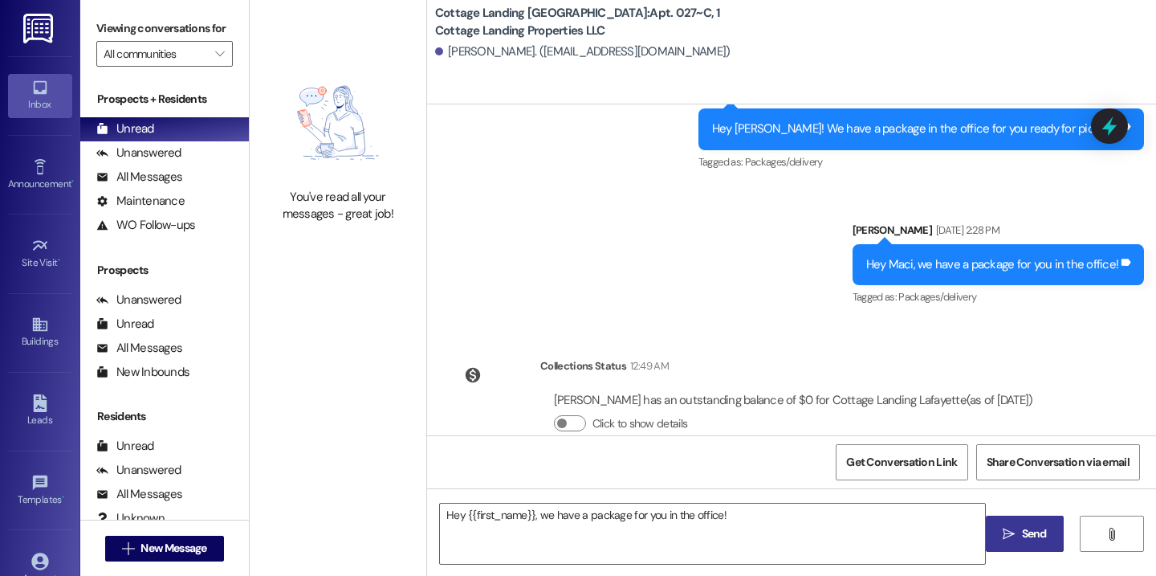
click at [1022, 532] on span "Send" at bounding box center [1034, 533] width 25 height 17
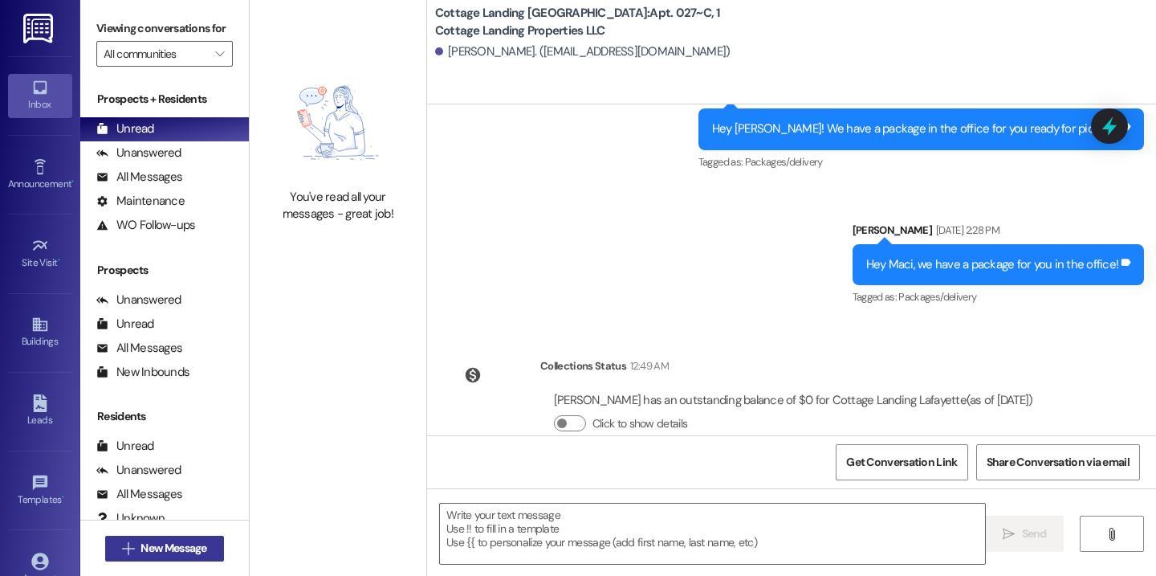
click at [188, 548] on span "New Message" at bounding box center [174, 548] width 66 height 17
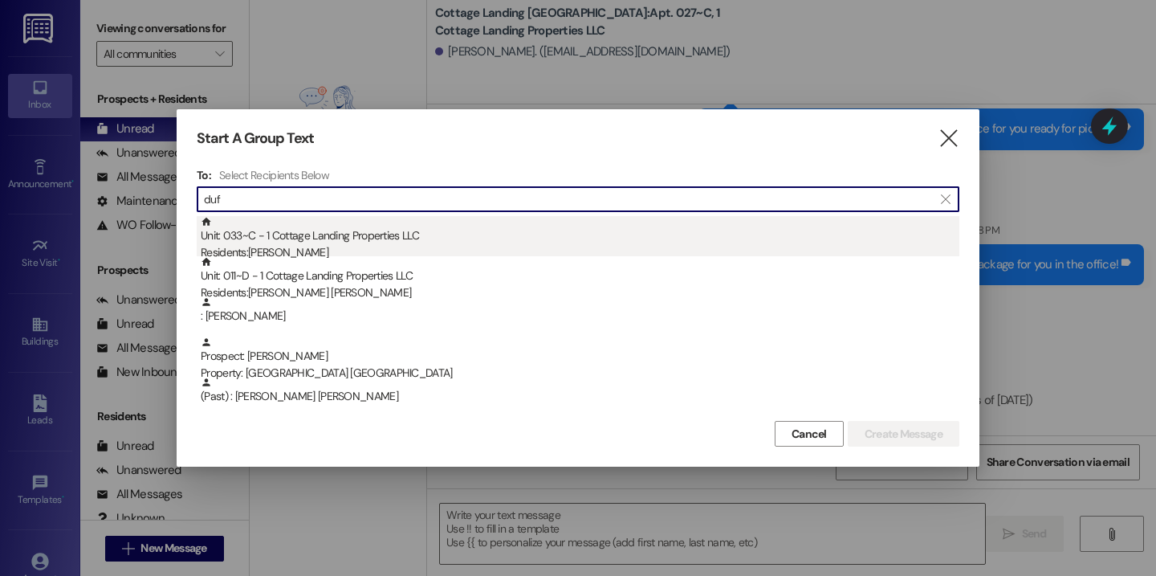
type input "duf"
click at [328, 243] on div "Unit: 033~C - 1 Cottage Landing Properties LLC Residents: Kylie Dufrene" at bounding box center [580, 239] width 759 height 46
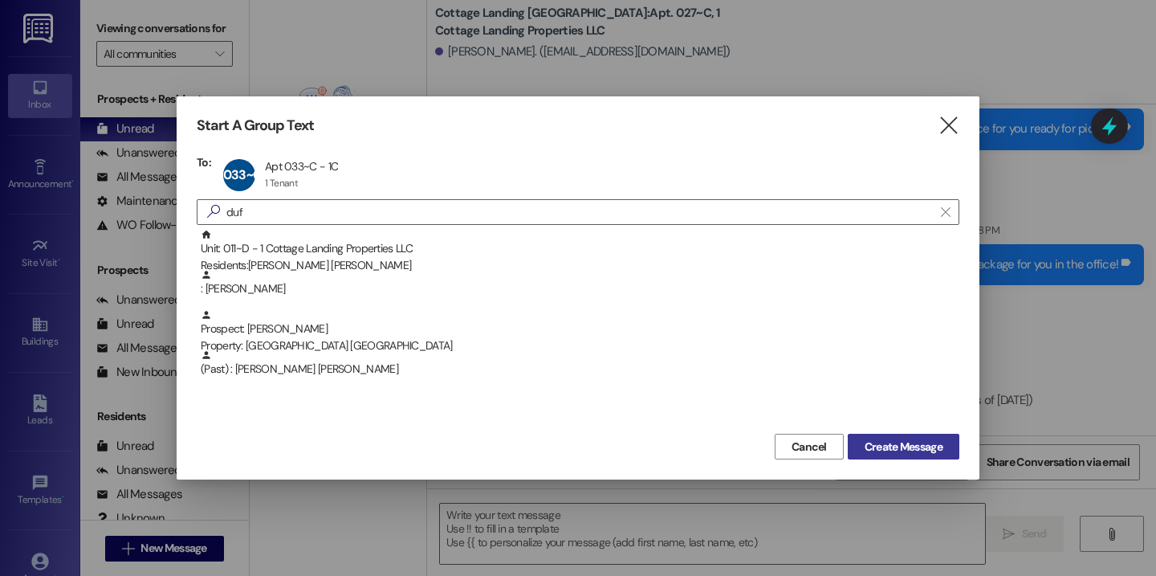
click at [896, 450] on span "Create Message" at bounding box center [904, 446] width 78 height 17
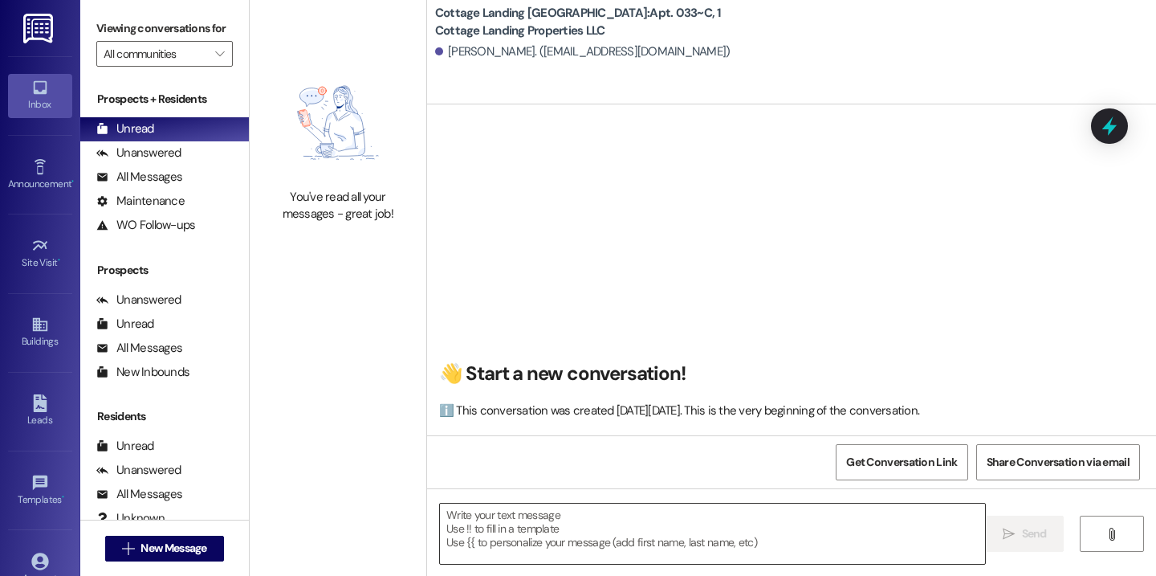
click at [498, 529] on textarea at bounding box center [712, 534] width 545 height 60
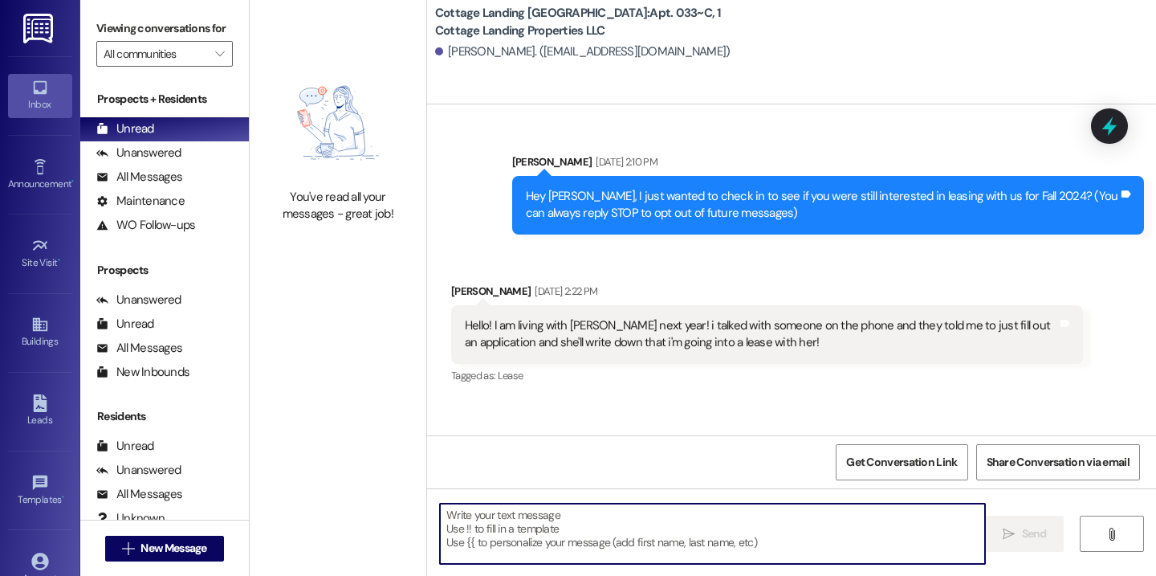
scroll to position [32511, 0]
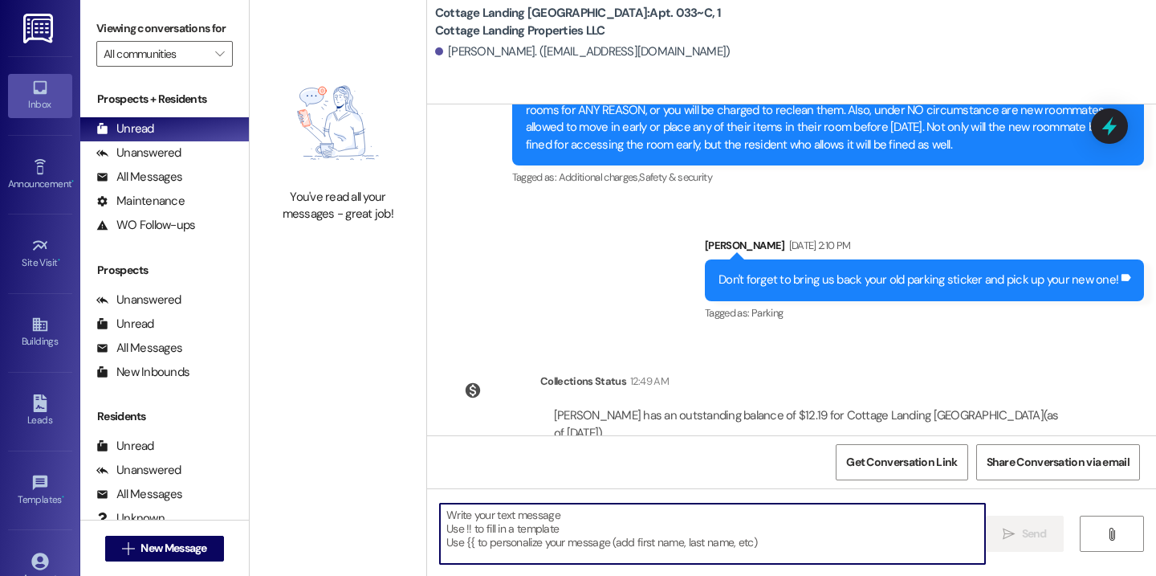
paste textarea "Hey {{first_name}}, we have a package for you in the office!"
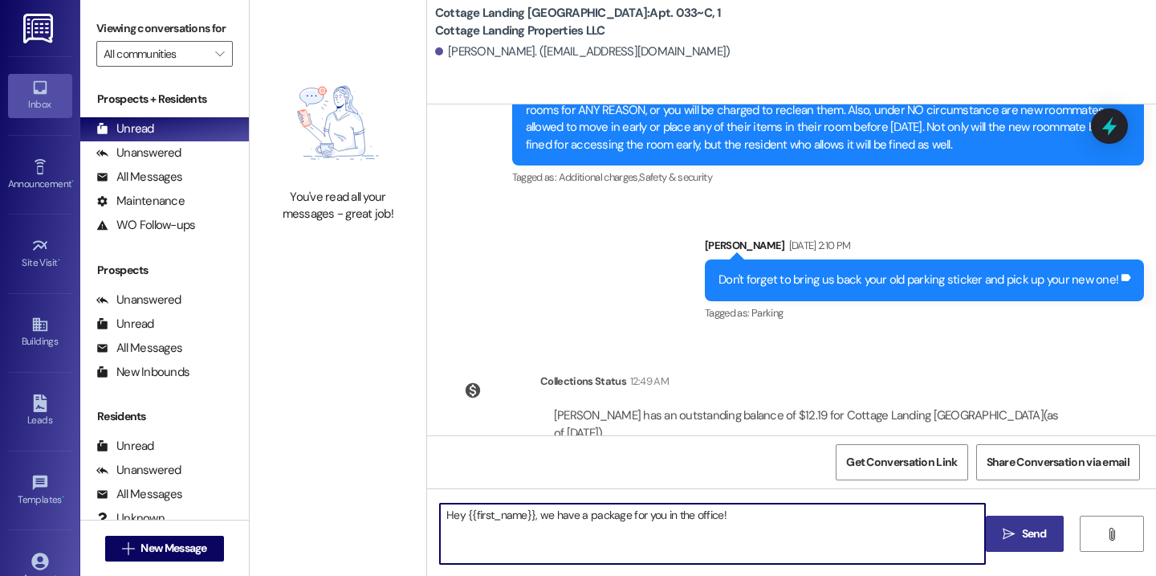
type textarea "Hey {{first_name}}, we have a package for you in the office!"
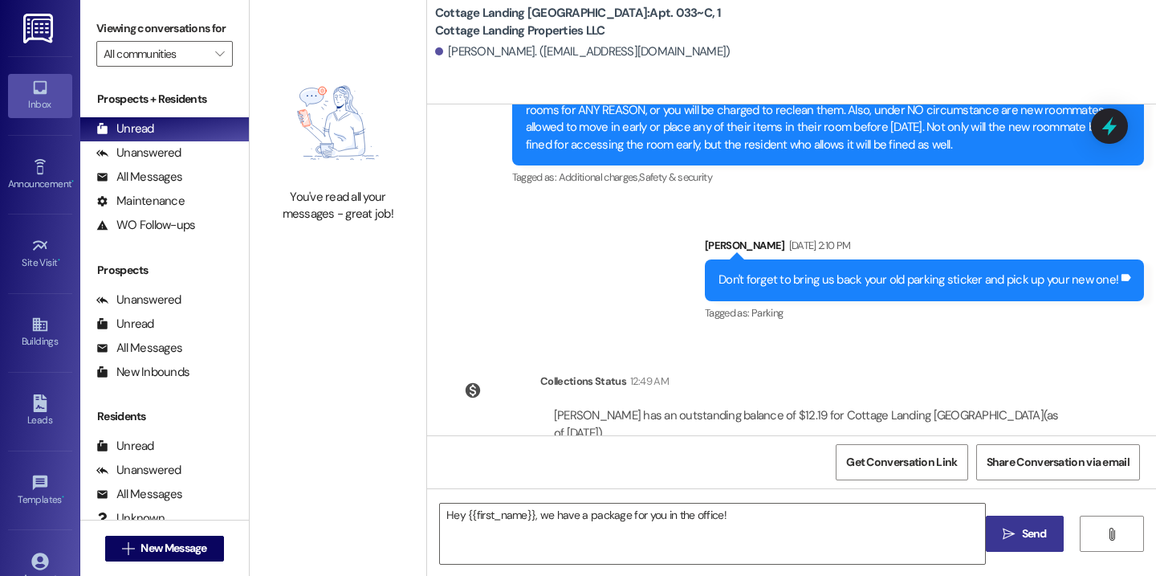
click at [988, 540] on button " Send" at bounding box center [1025, 534] width 78 height 36
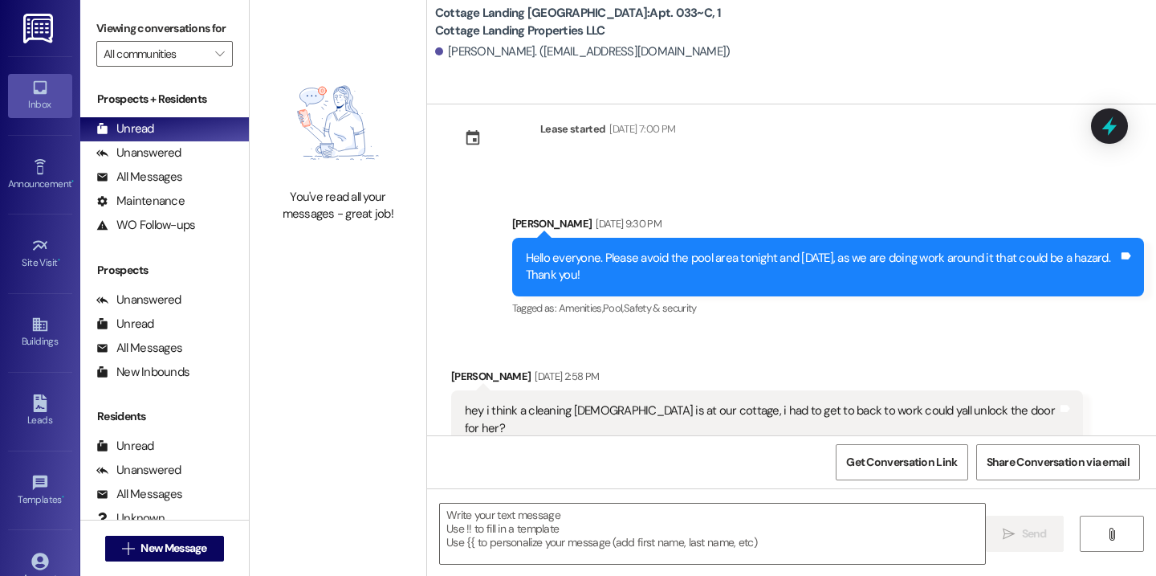
scroll to position [32623, 0]
